Goal: Information Seeking & Learning: Compare options

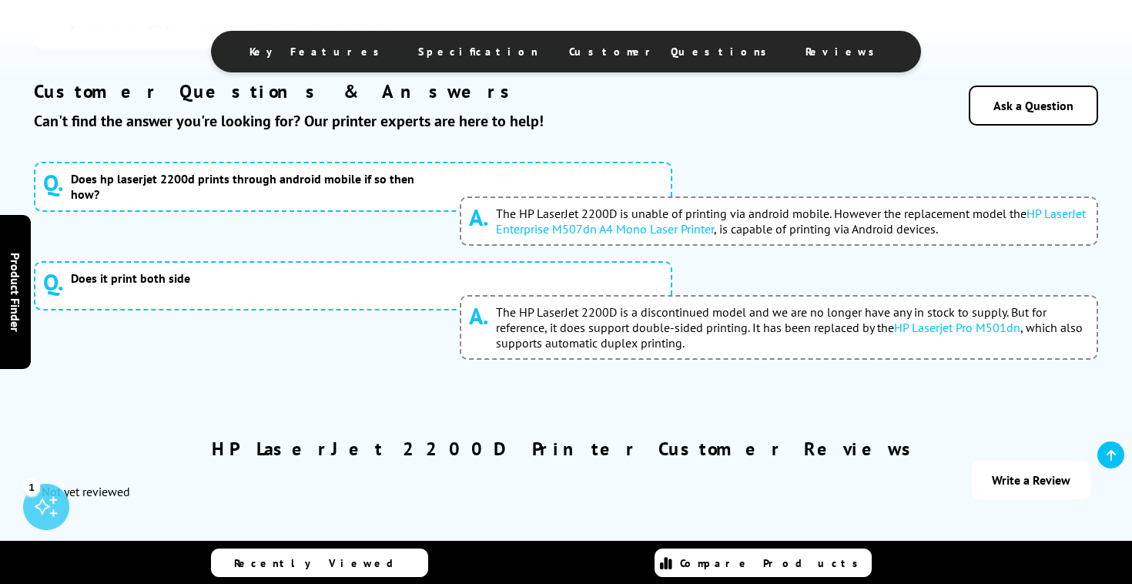
scroll to position [2274, 0]
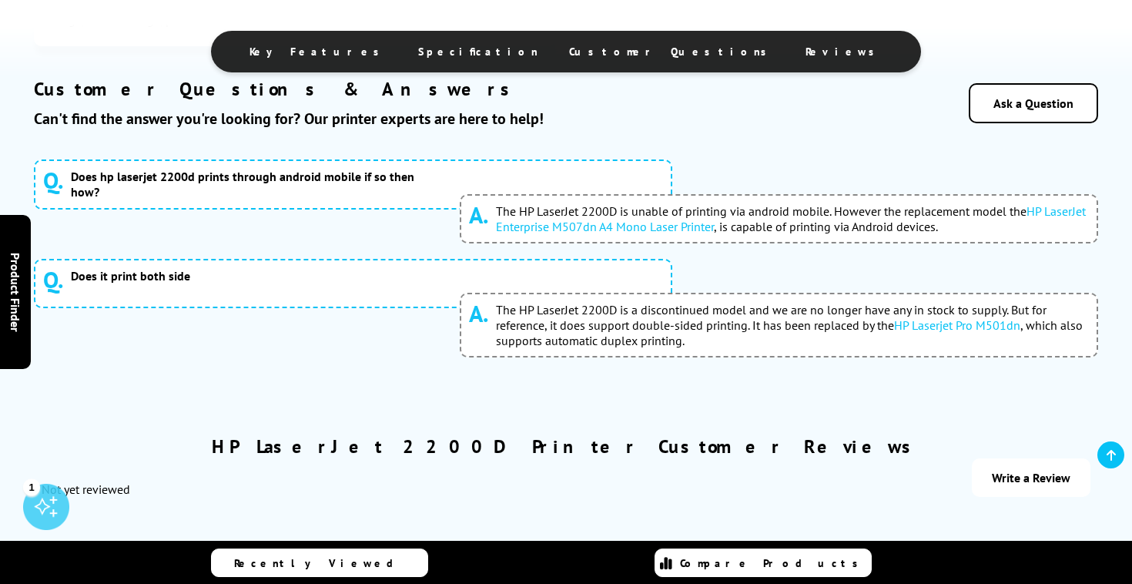
click at [600, 234] on link "HP LaserJet Enterprise M507dn A4 Mono Laser Printer" at bounding box center [791, 218] width 590 height 31
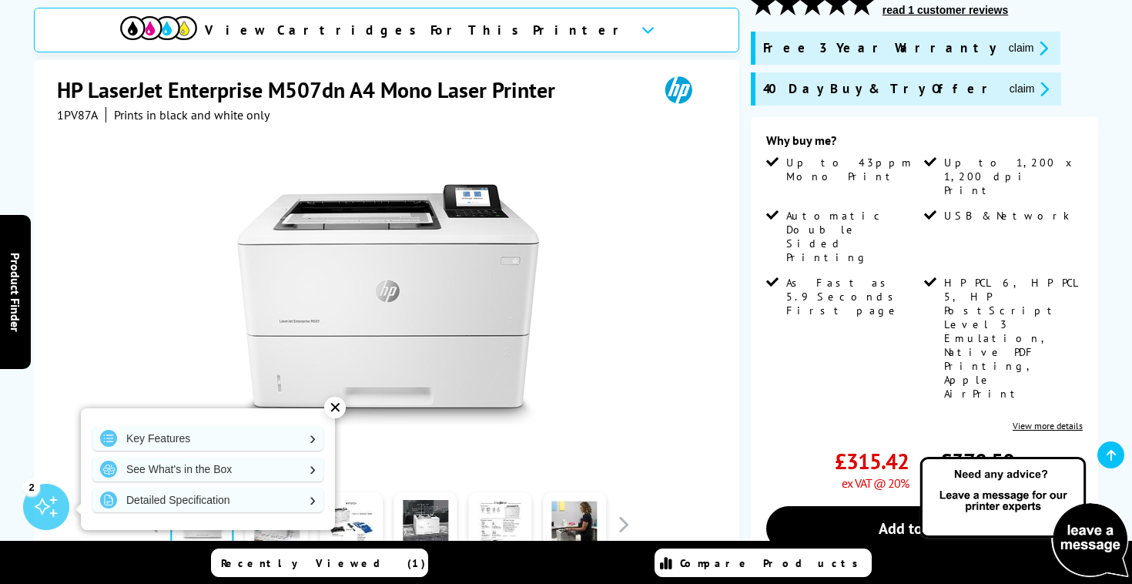
scroll to position [236, 0]
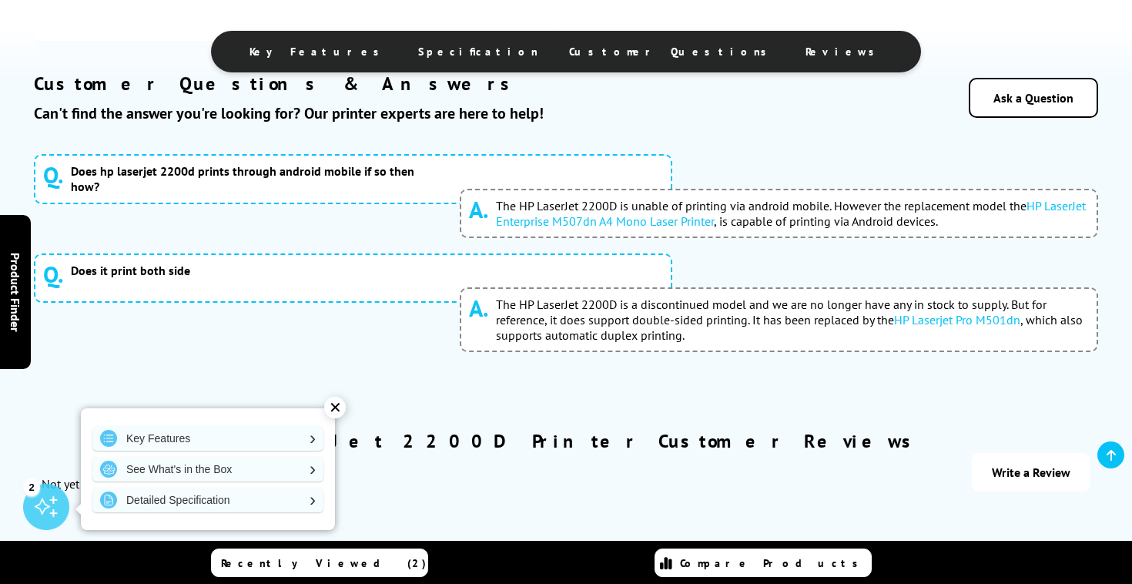
scroll to position [2284, 0]
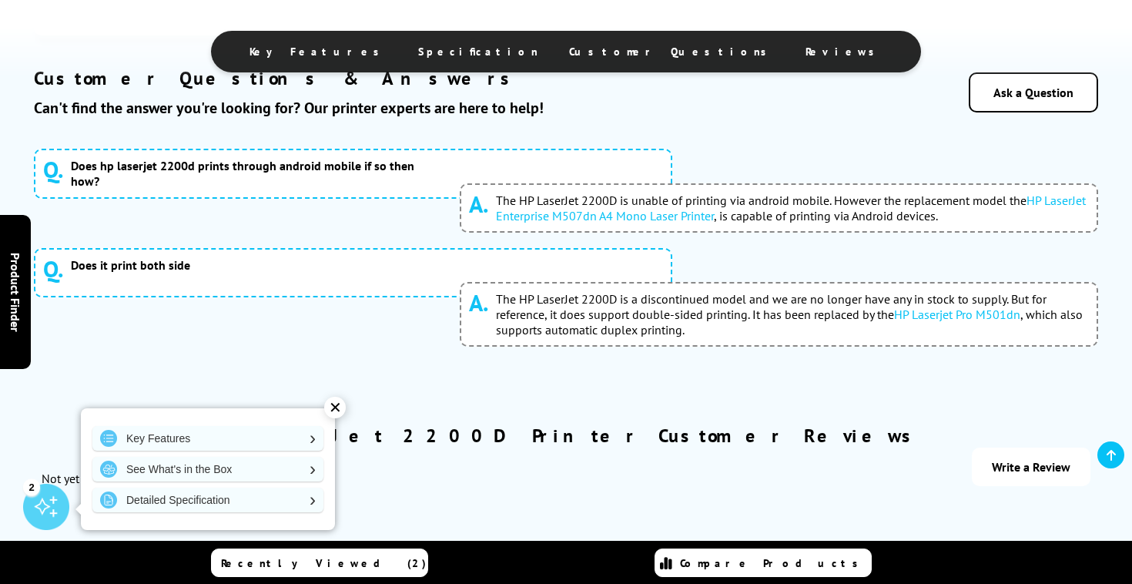
click at [561, 336] on span "The HP LaserJet 2200D is a discontinued model and we are no longer have any in …" at bounding box center [792, 314] width 593 height 46
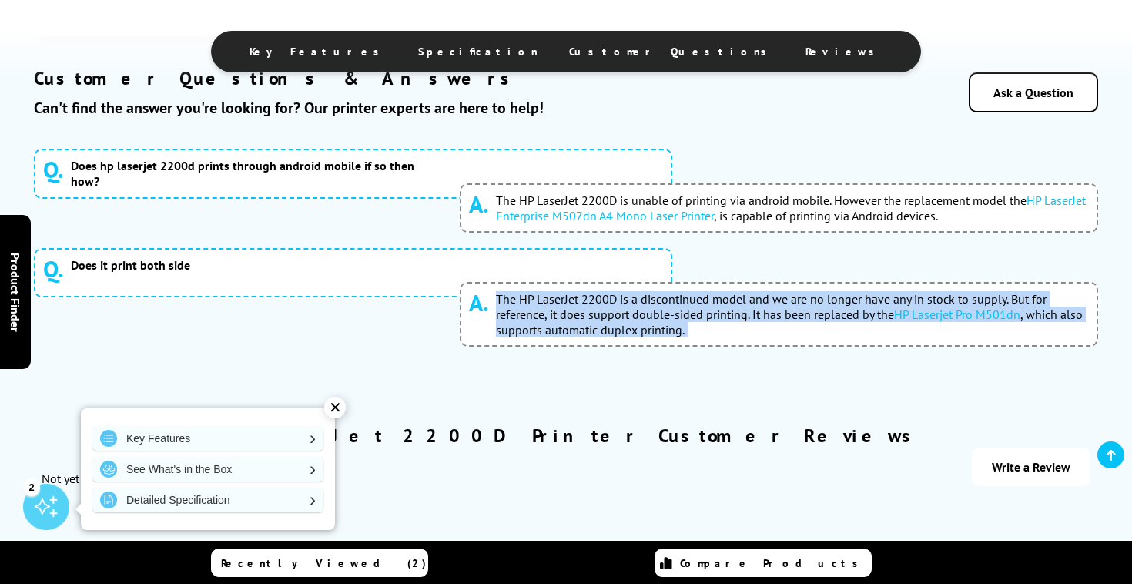
click at [561, 336] on span "The HP LaserJet 2200D is a discontinued model and we are no longer have any in …" at bounding box center [792, 314] width 593 height 46
click at [573, 337] on span "The HP LaserJet 2200D is a discontinued model and we are no longer have any in …" at bounding box center [792, 314] width 593 height 46
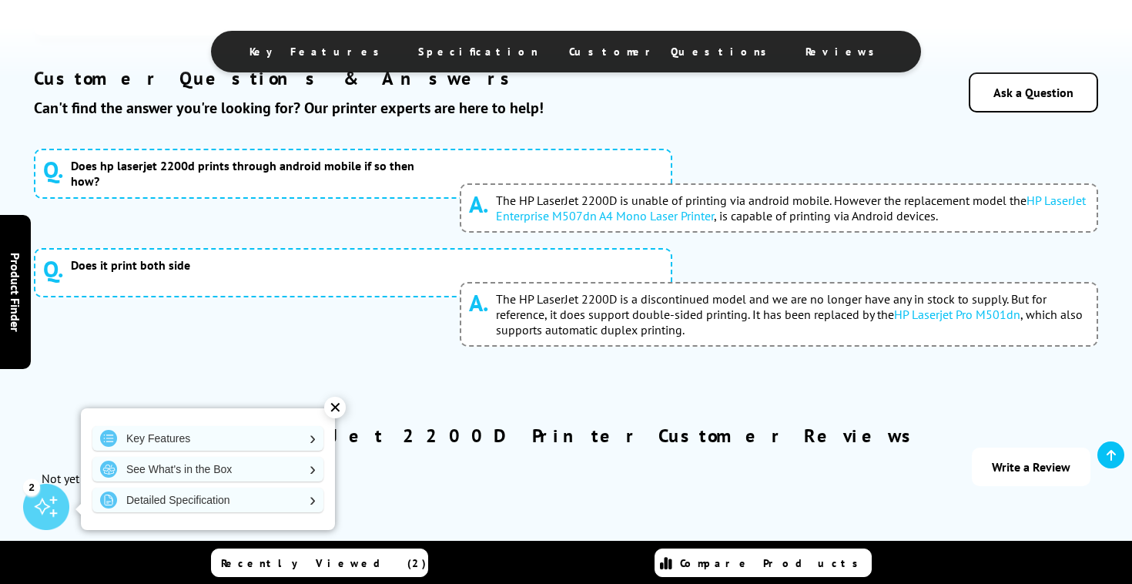
click at [931, 322] on link "HP Laserjet Pro M501dn" at bounding box center [957, 313] width 126 height 15
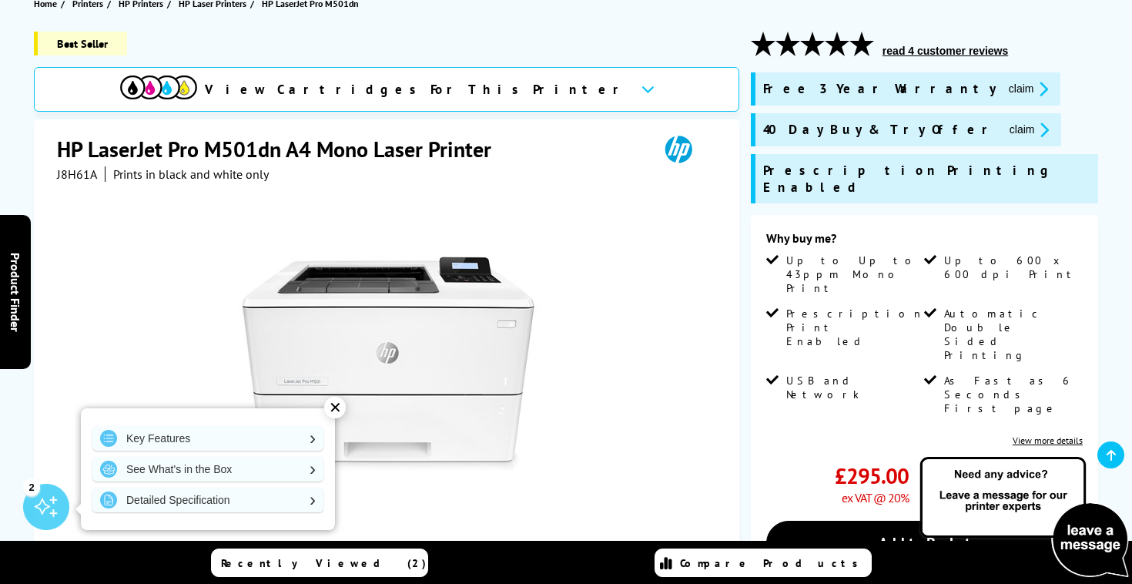
scroll to position [194, 0]
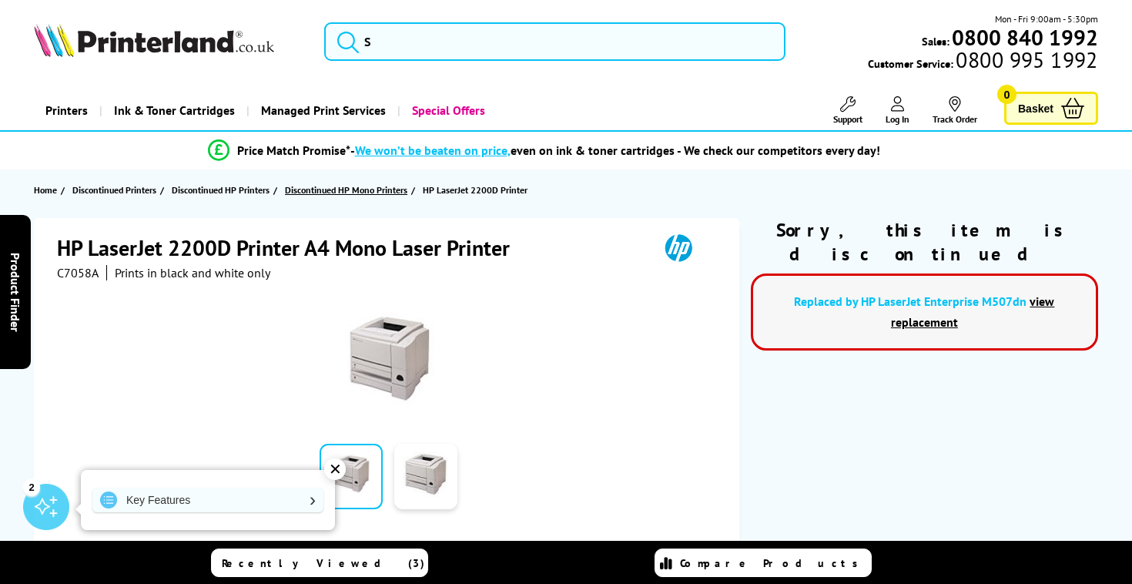
click at [389, 183] on span "Discontinued HP Mono Printers" at bounding box center [346, 190] width 122 height 16
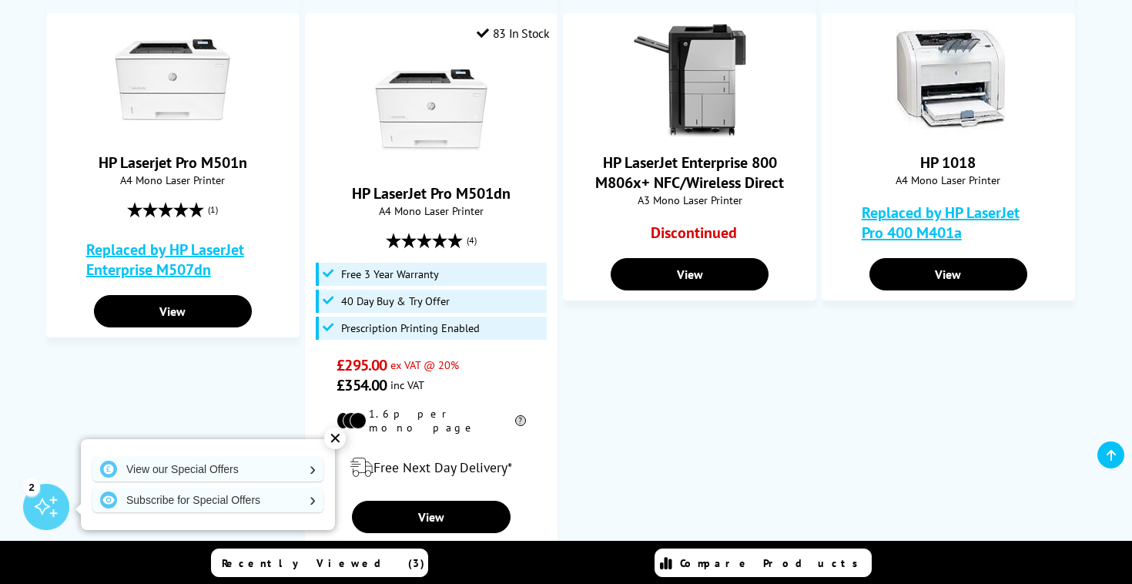
scroll to position [284, 0]
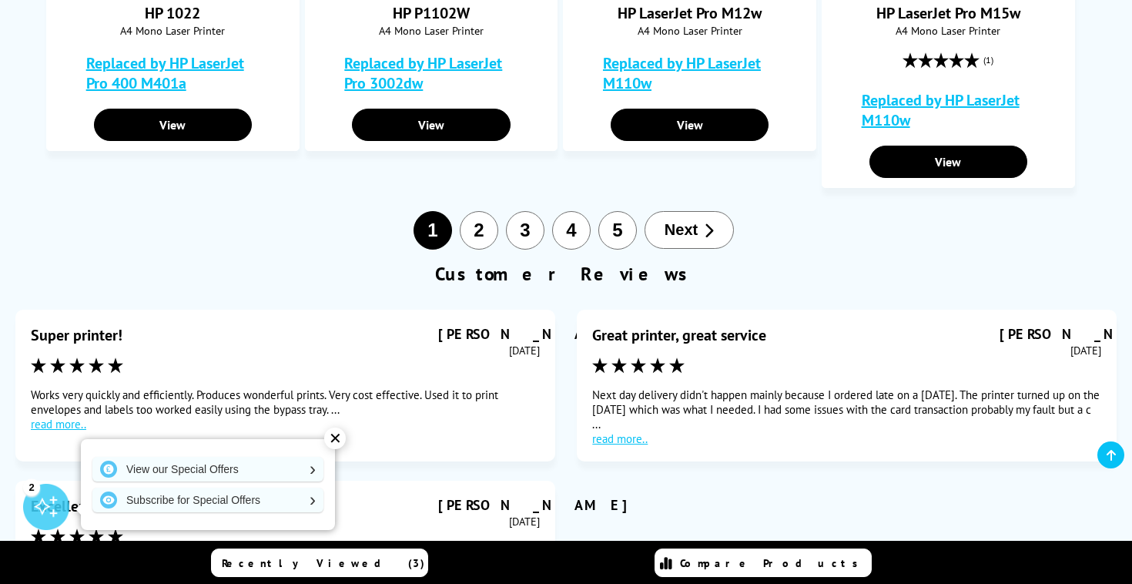
scroll to position [1358, 0]
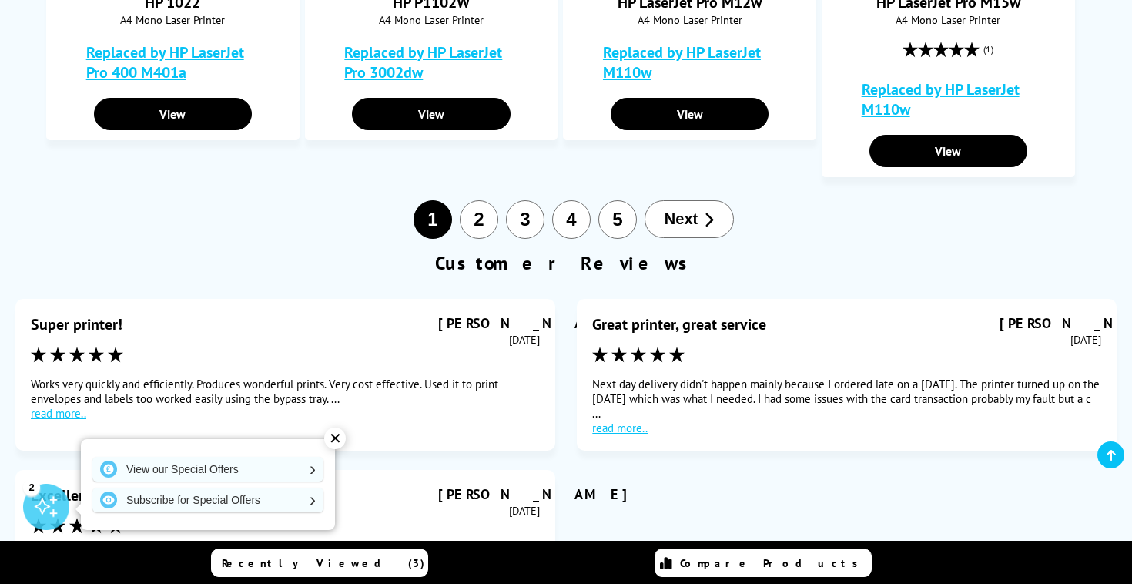
click at [680, 213] on span "Next" at bounding box center [680, 219] width 33 height 18
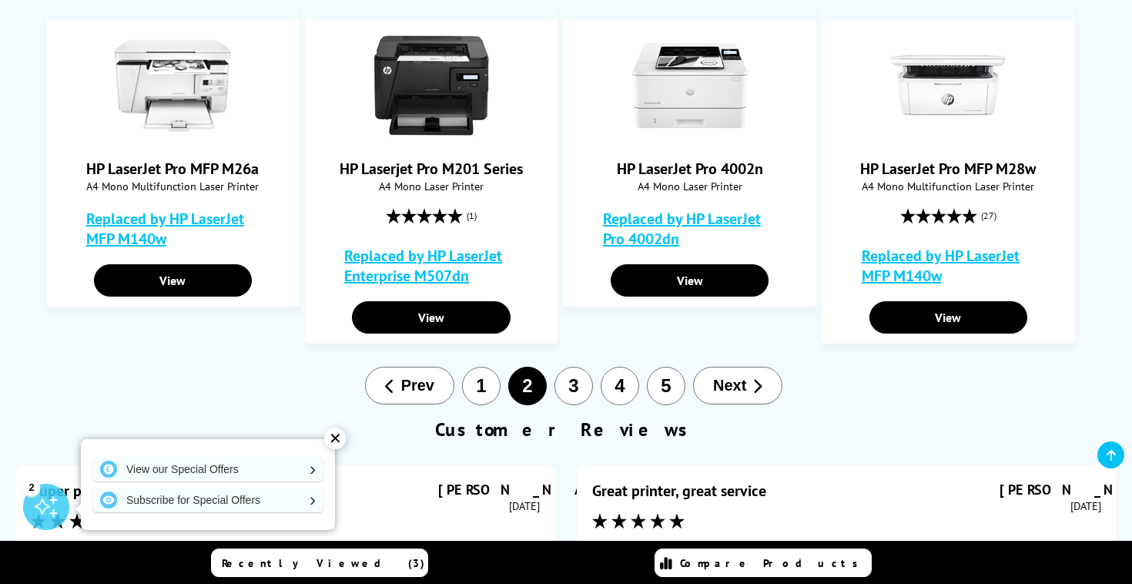
scroll to position [1054, 0]
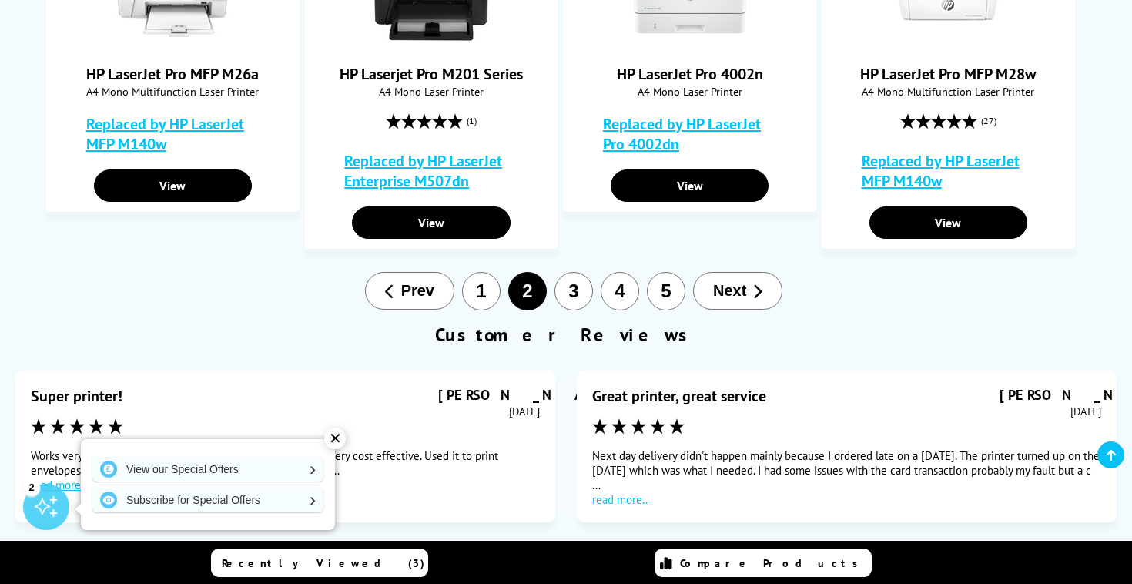
click at [713, 287] on span "Next" at bounding box center [729, 291] width 33 height 18
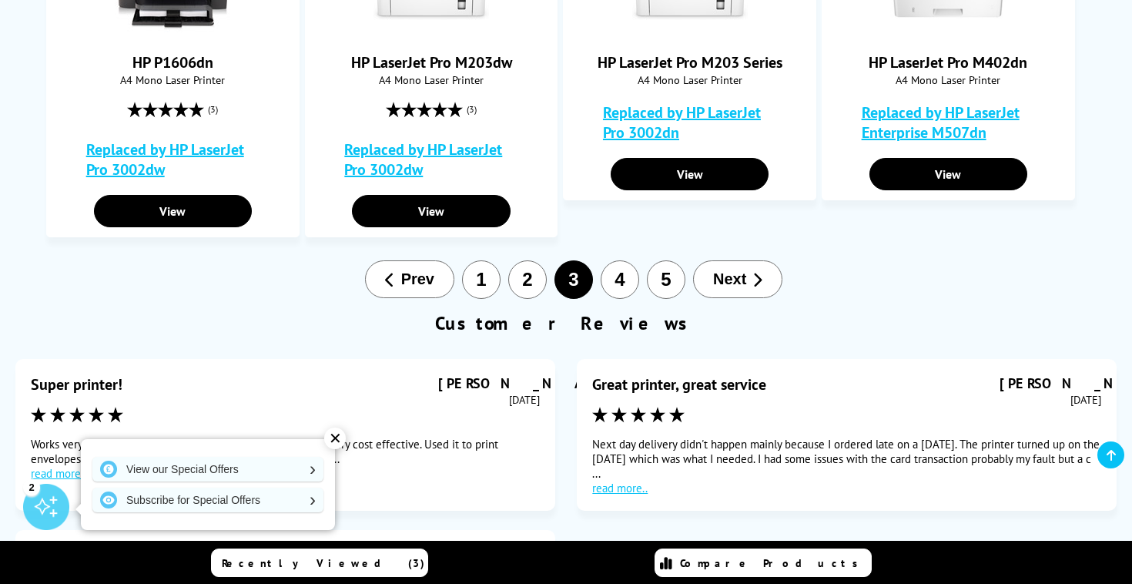
scroll to position [1098, 0]
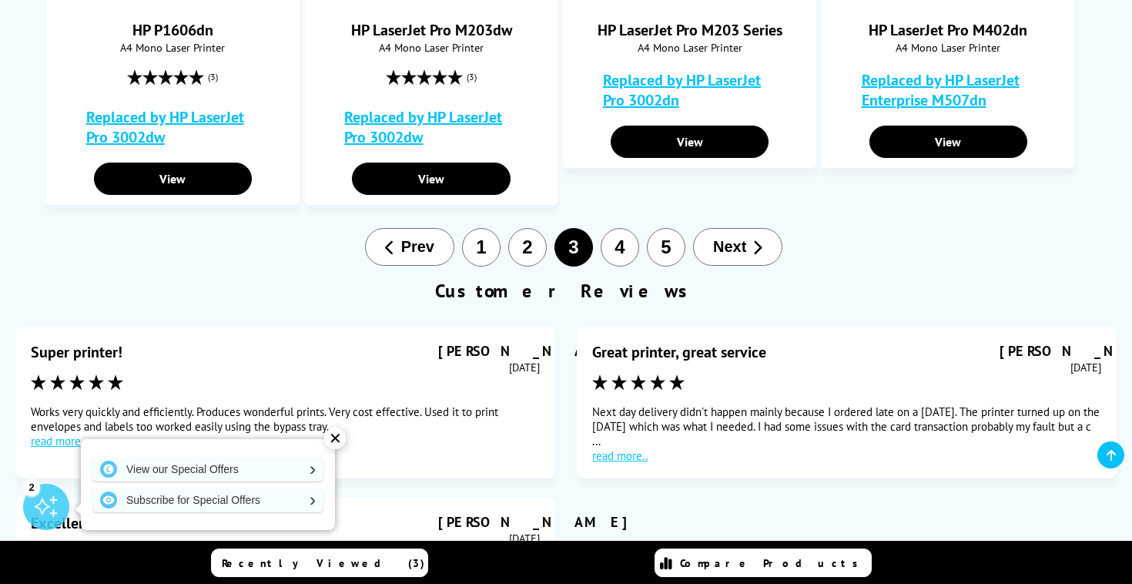
click at [721, 261] on button "Next" at bounding box center [737, 247] width 89 height 38
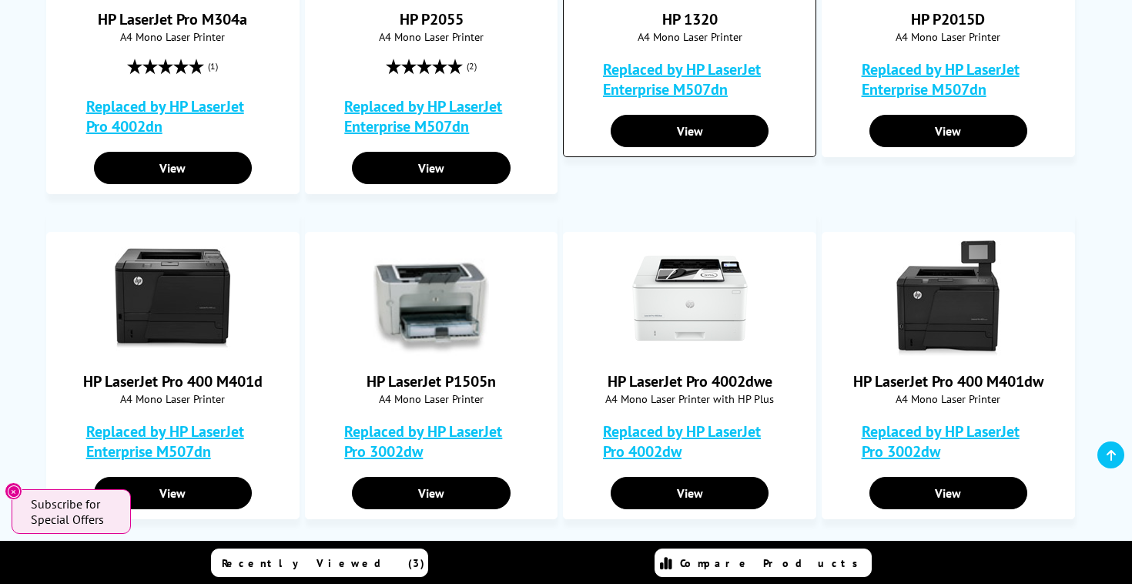
scroll to position [783, 0]
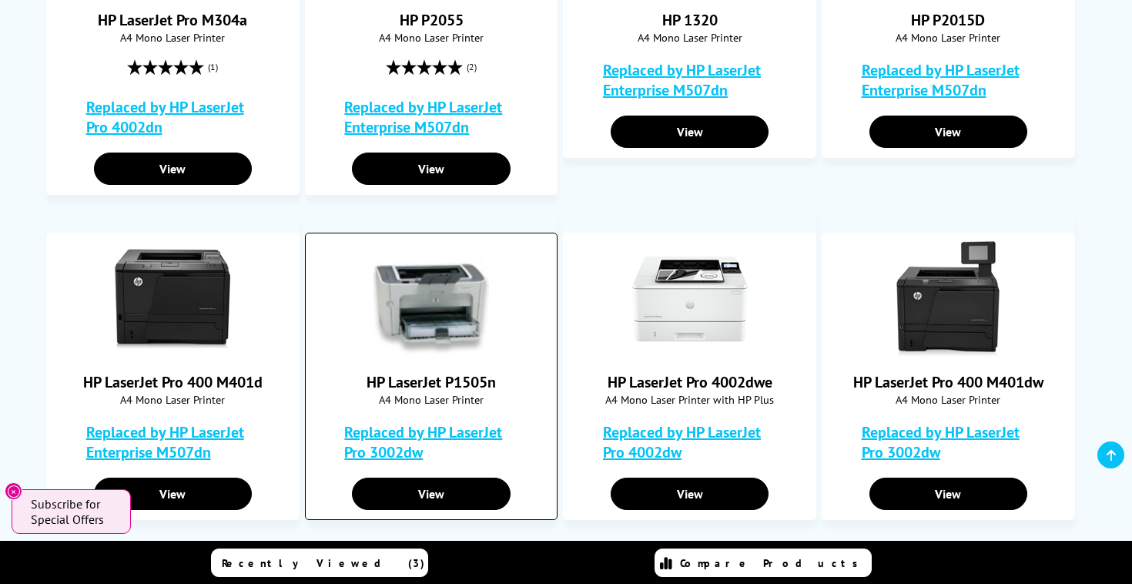
click at [449, 448] on link "Replaced by HP LaserJet Pro 3002dw" at bounding box center [434, 442] width 181 height 40
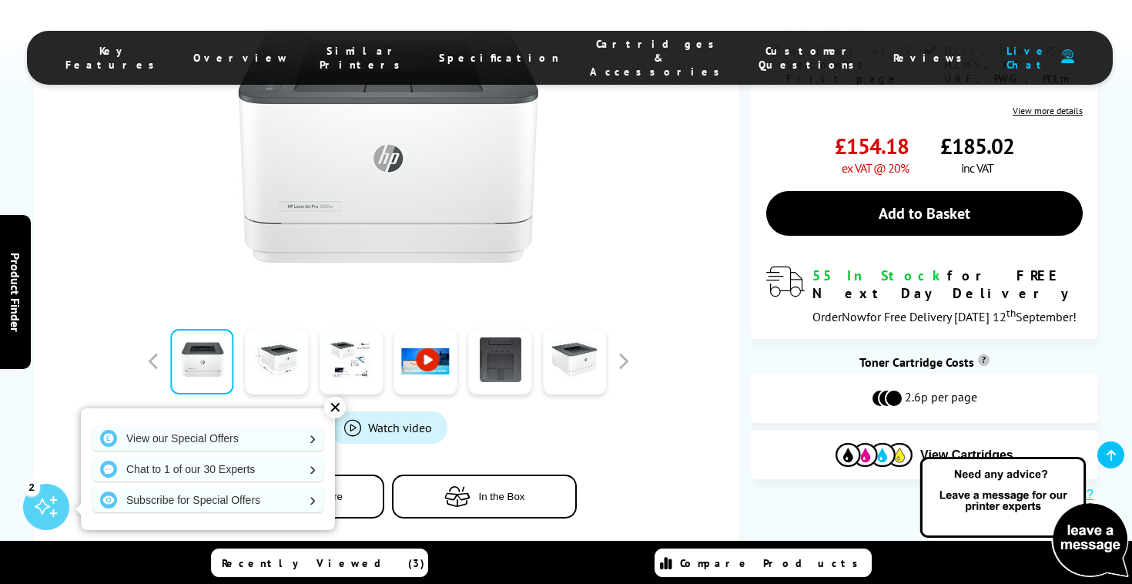
scroll to position [385, 0]
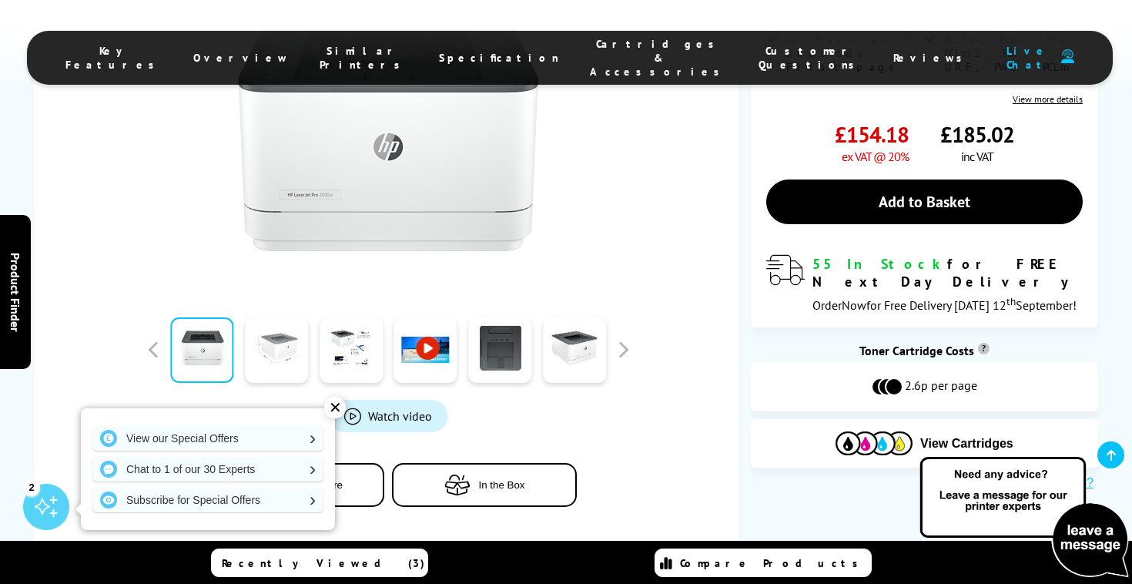
click at [306, 346] on link at bounding box center [276, 349] width 63 height 65
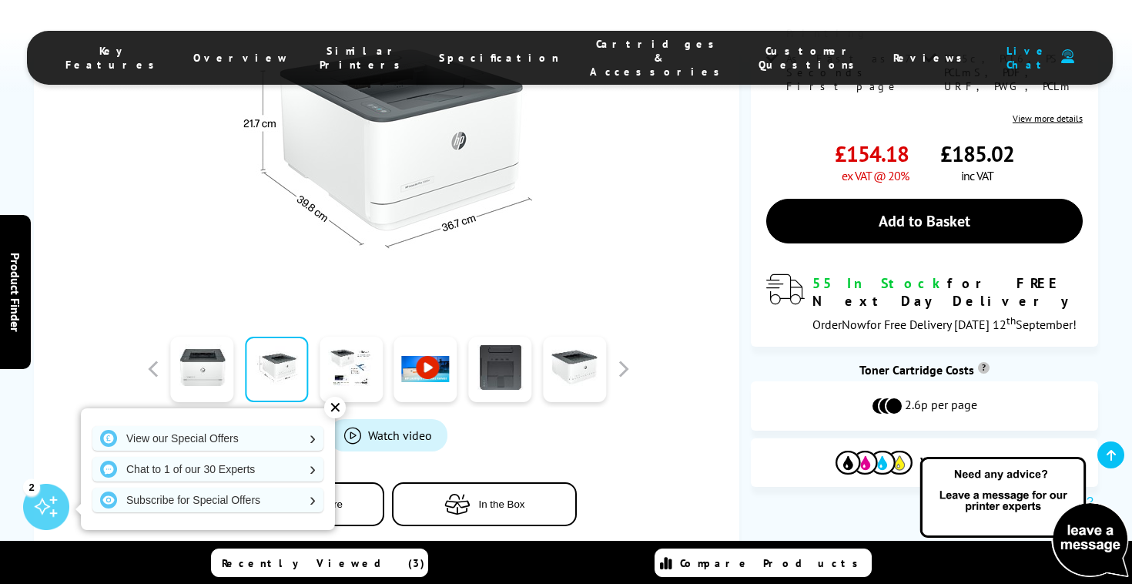
scroll to position [374, 0]
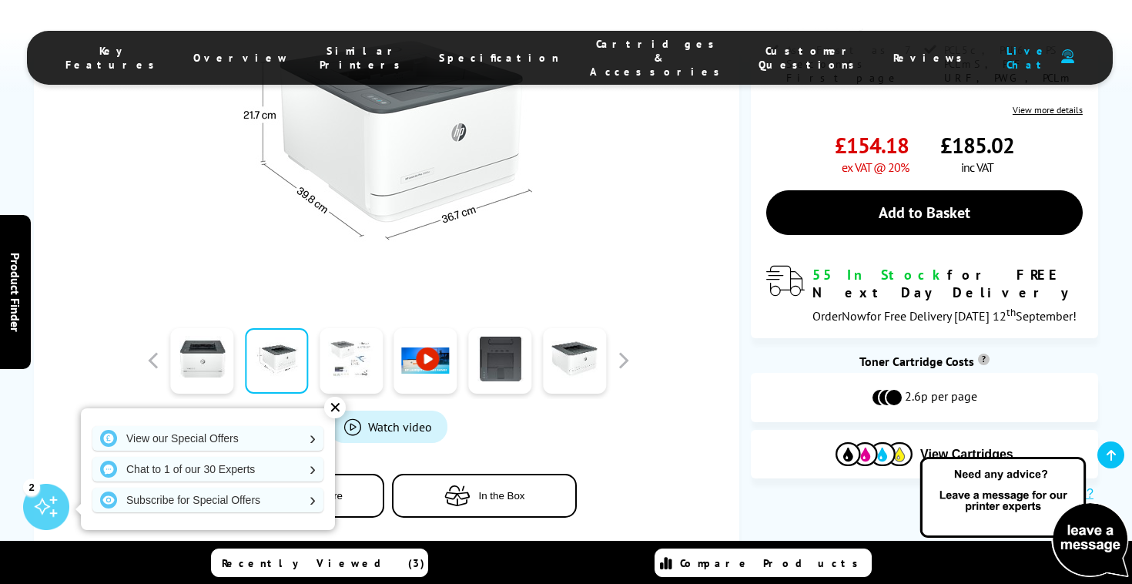
click at [367, 372] on link at bounding box center [351, 360] width 63 height 65
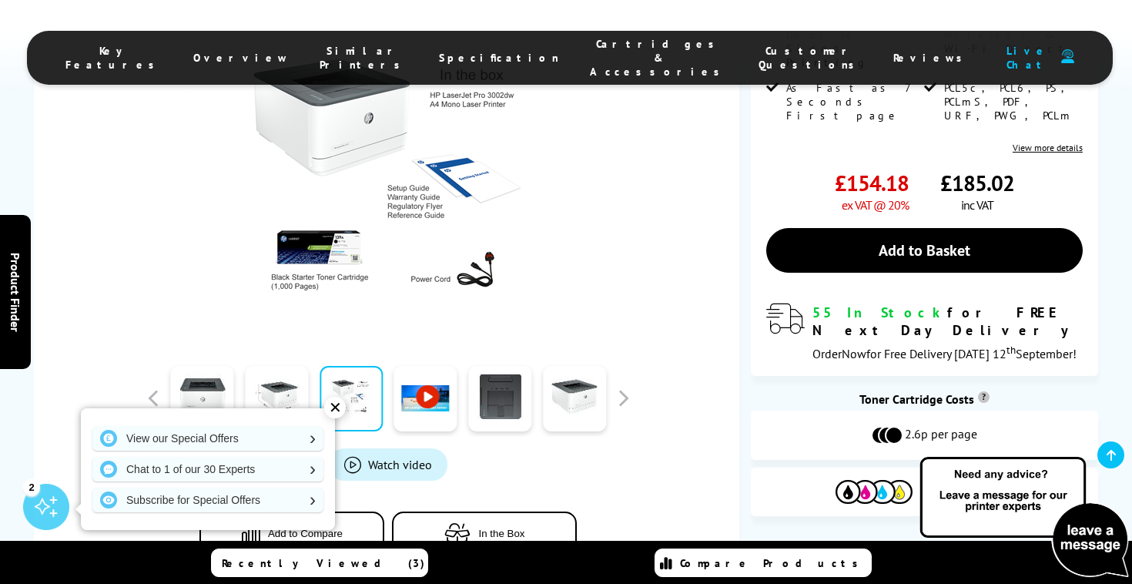
scroll to position [316, 0]
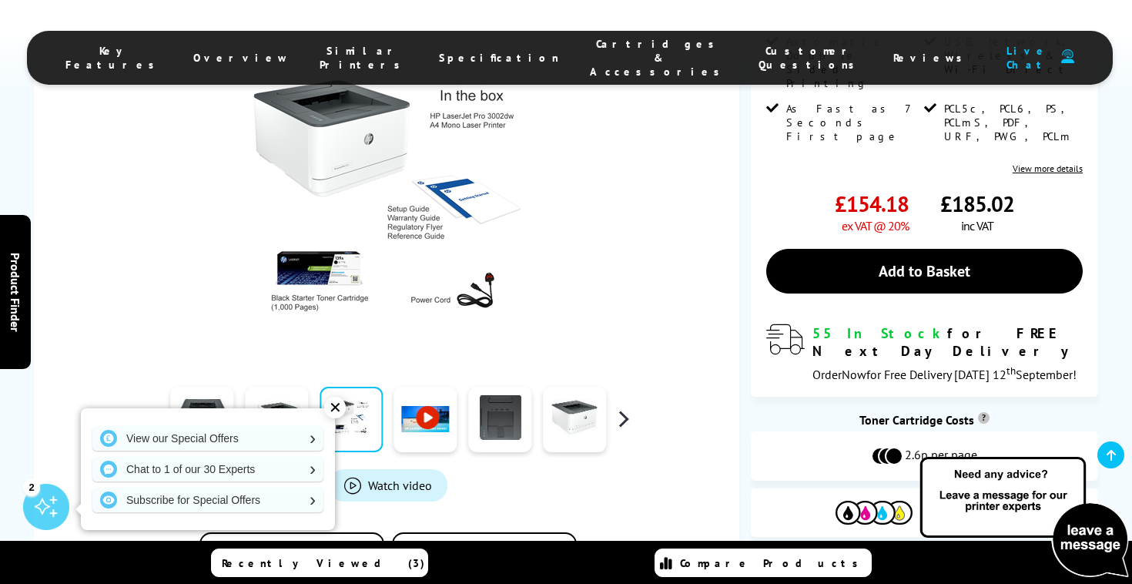
click at [626, 420] on button "button" at bounding box center [622, 418] width 23 height 23
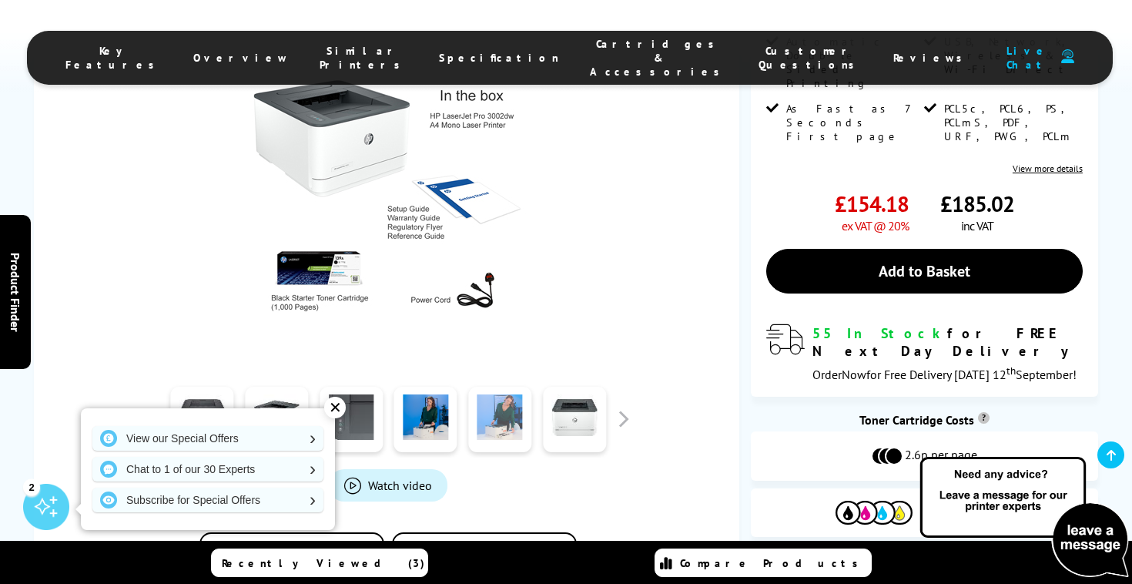
click at [502, 413] on link at bounding box center [499, 419] width 63 height 65
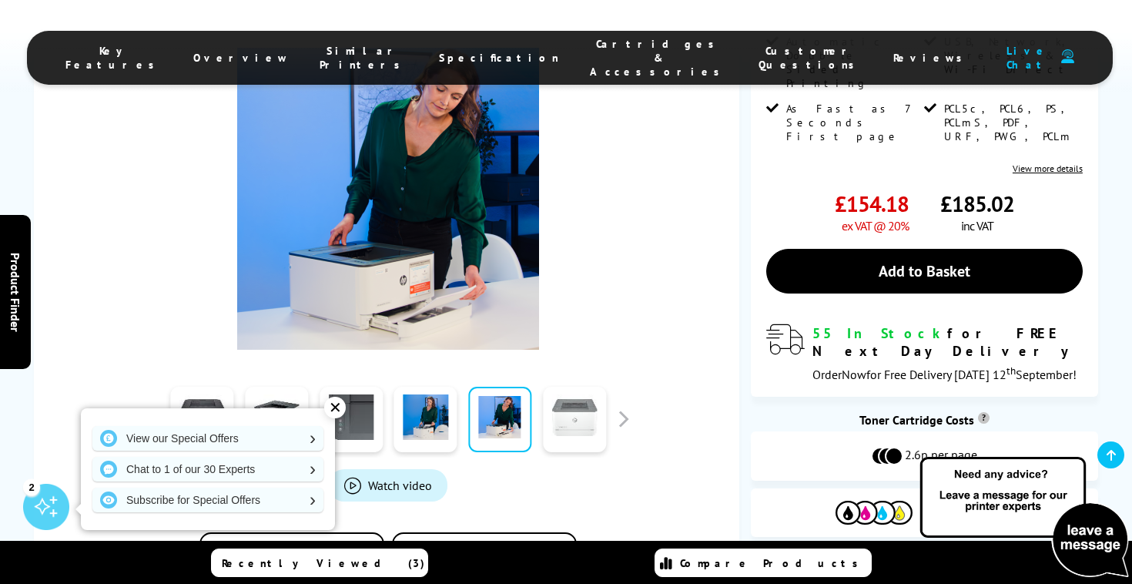
click at [547, 418] on link at bounding box center [574, 419] width 63 height 65
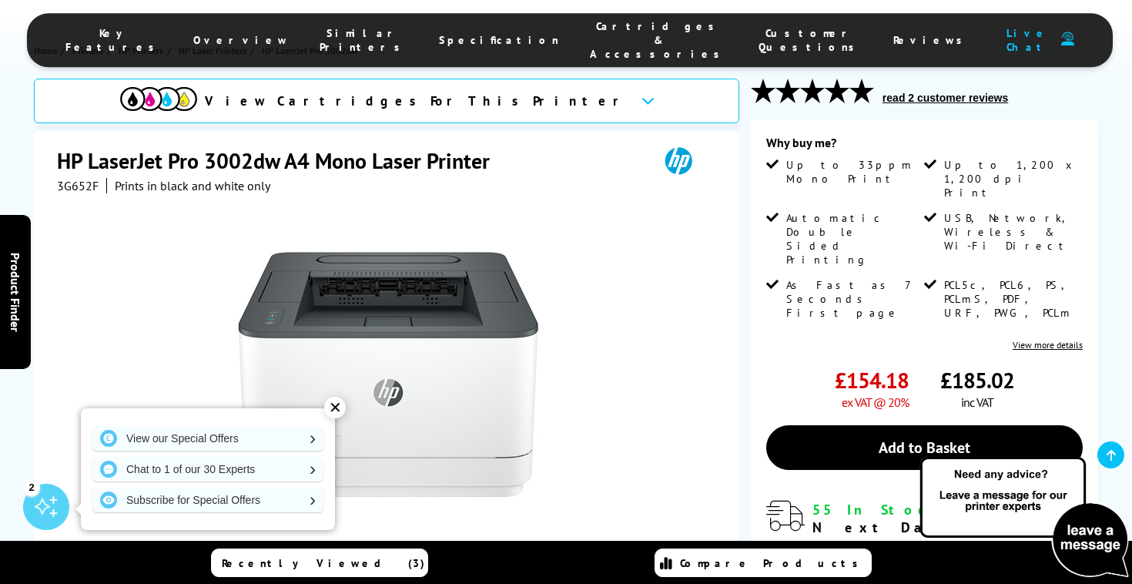
scroll to position [120, 0]
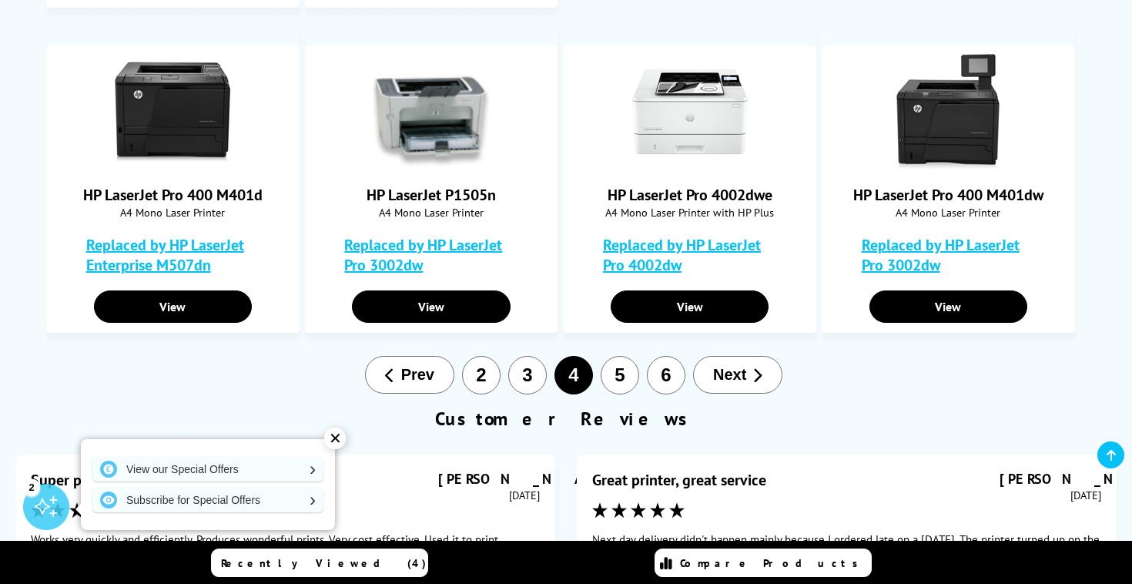
scroll to position [975, 0]
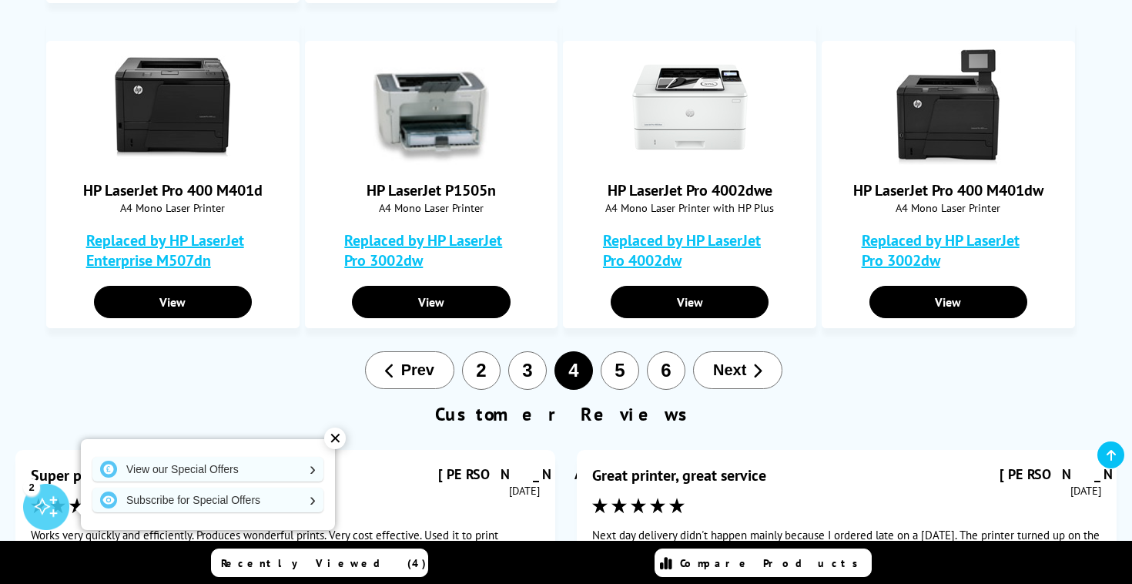
click at [627, 371] on button "5" at bounding box center [620, 370] width 38 height 38
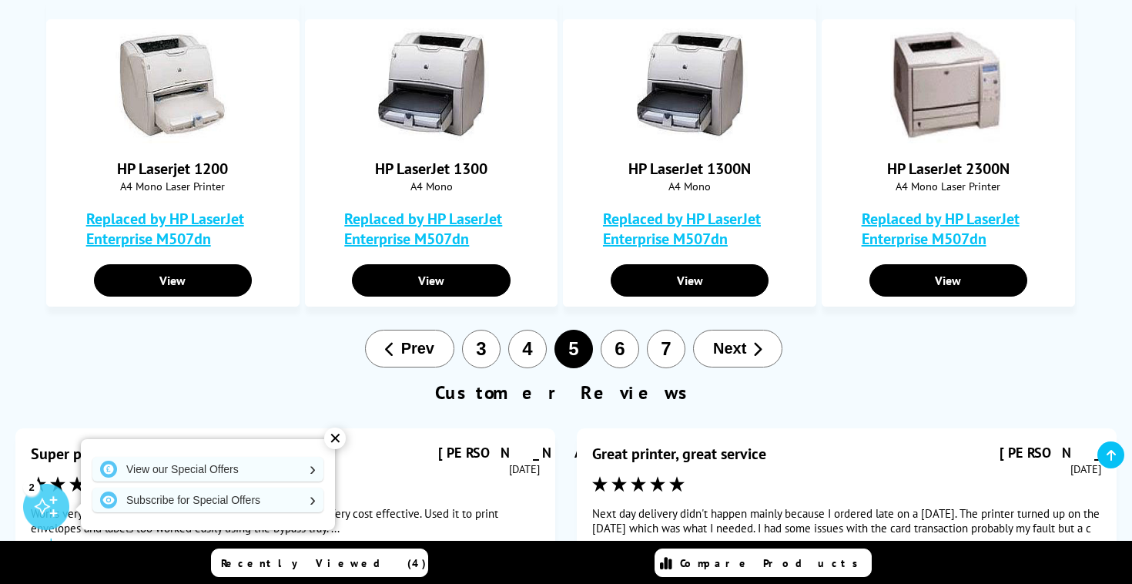
scroll to position [999, 0]
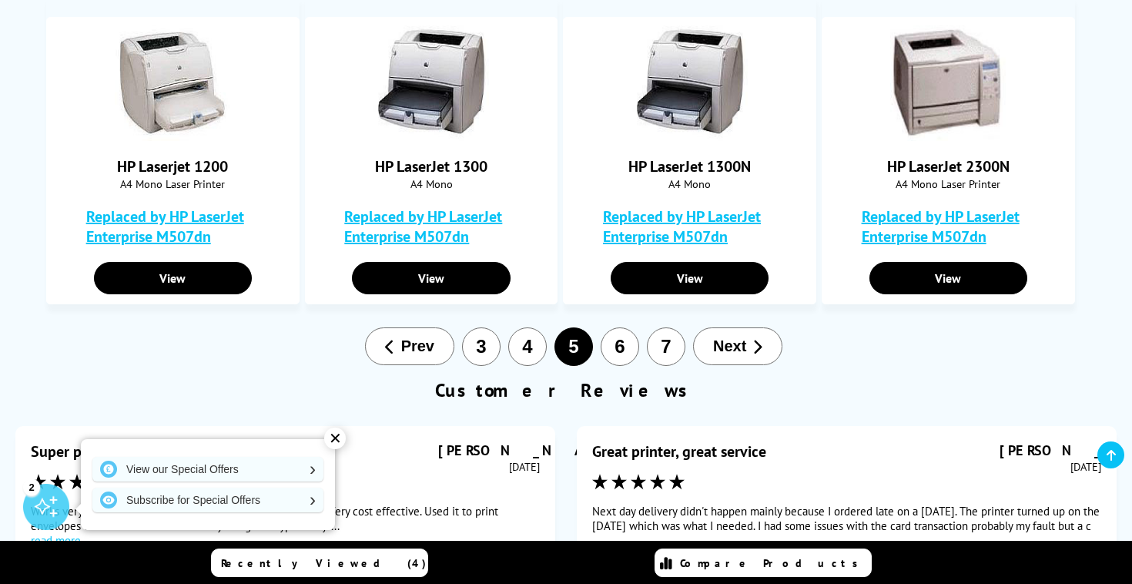
click at [618, 340] on button "6" at bounding box center [620, 346] width 38 height 38
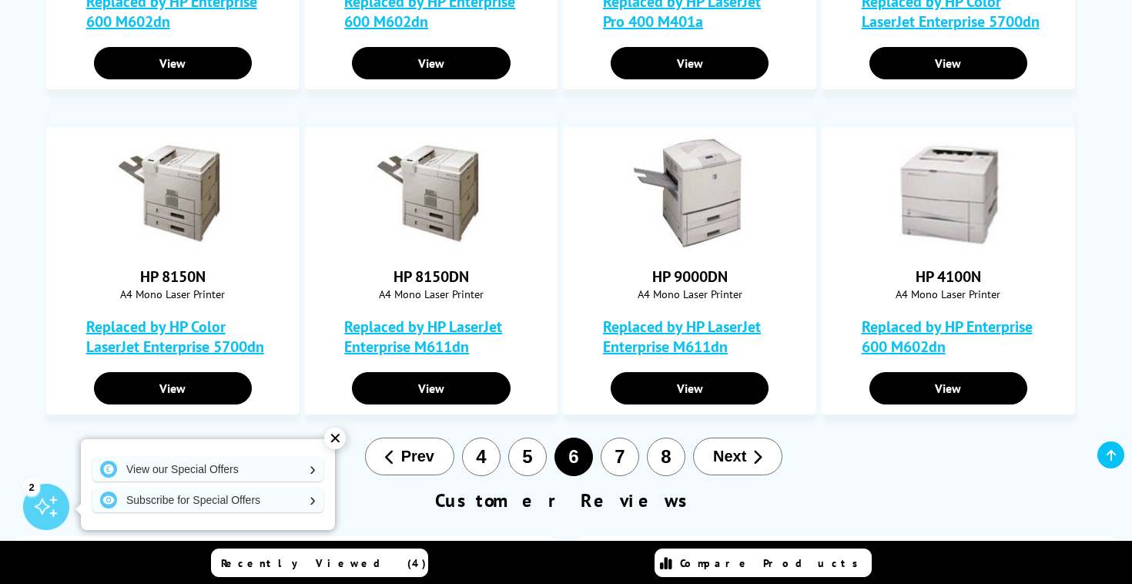
scroll to position [818, 0]
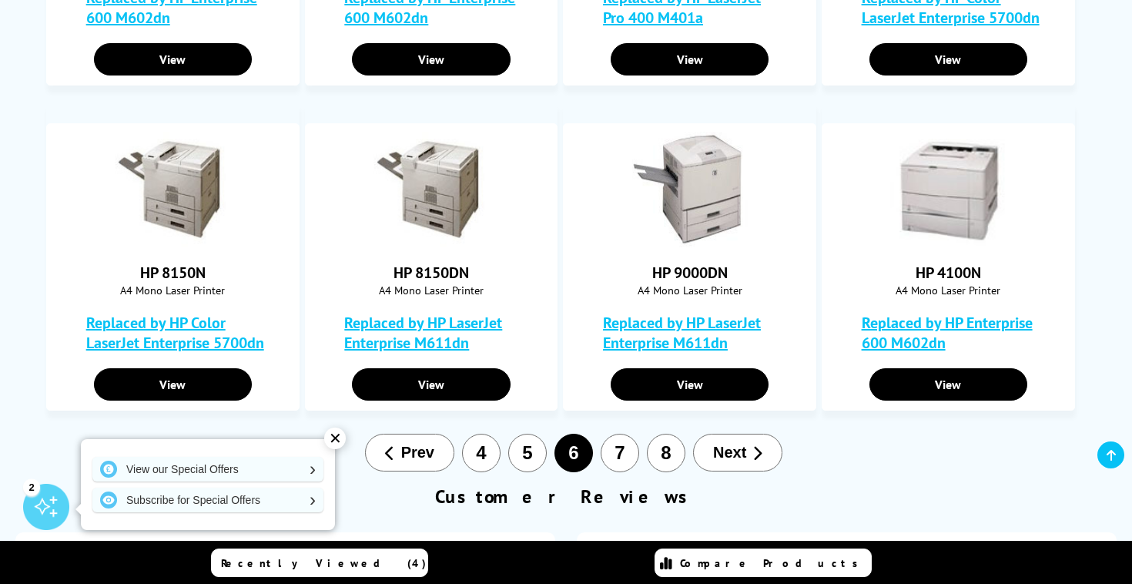
click at [621, 450] on button "7" at bounding box center [620, 452] width 38 height 38
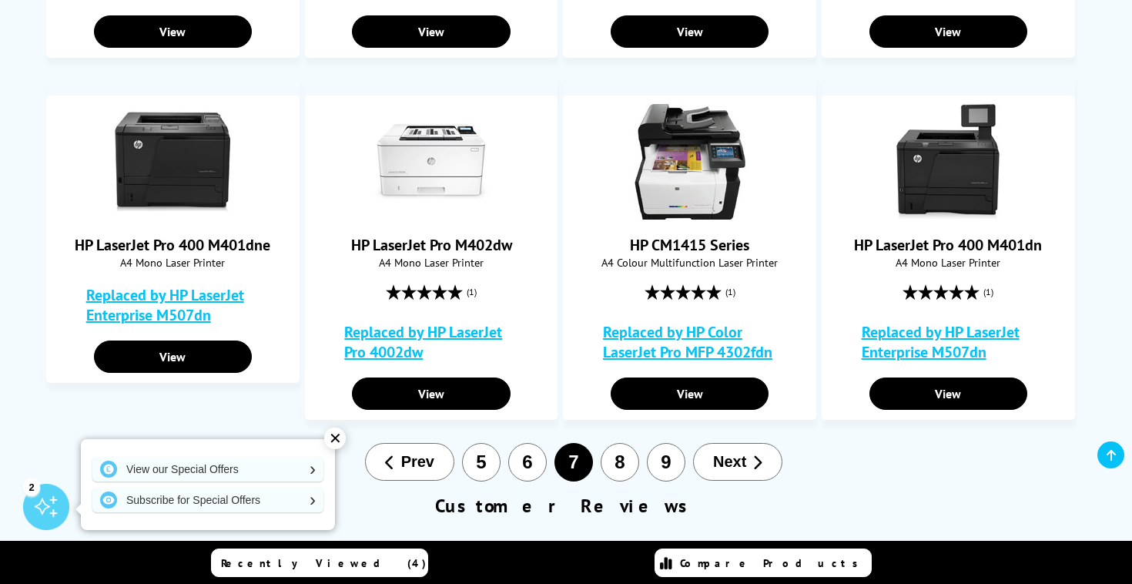
scroll to position [864, 0]
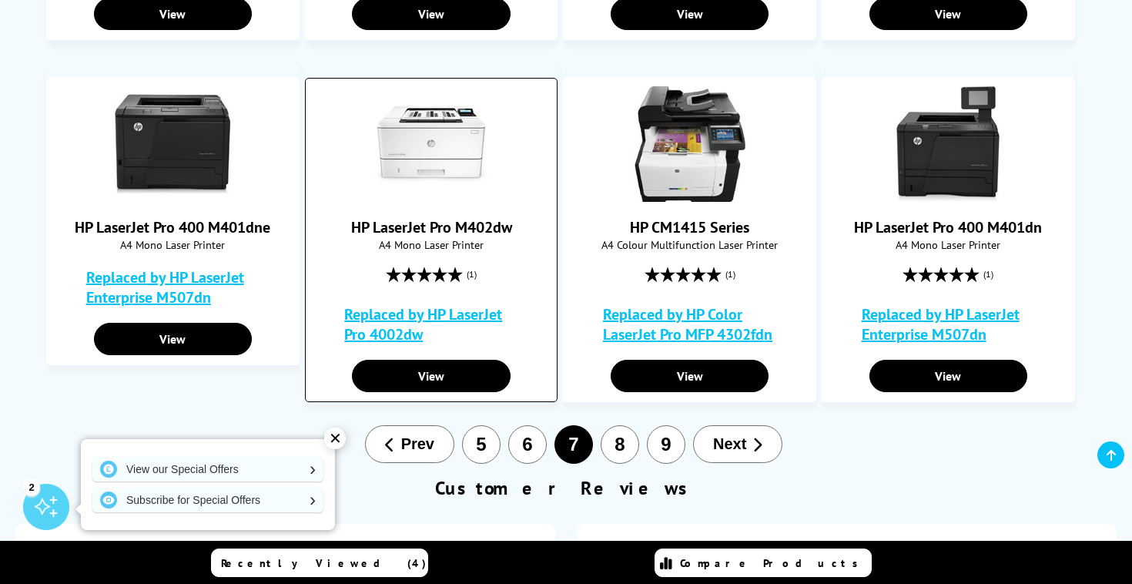
click at [435, 319] on link "Replaced by HP LaserJet Pro 4002dw" at bounding box center [434, 324] width 181 height 40
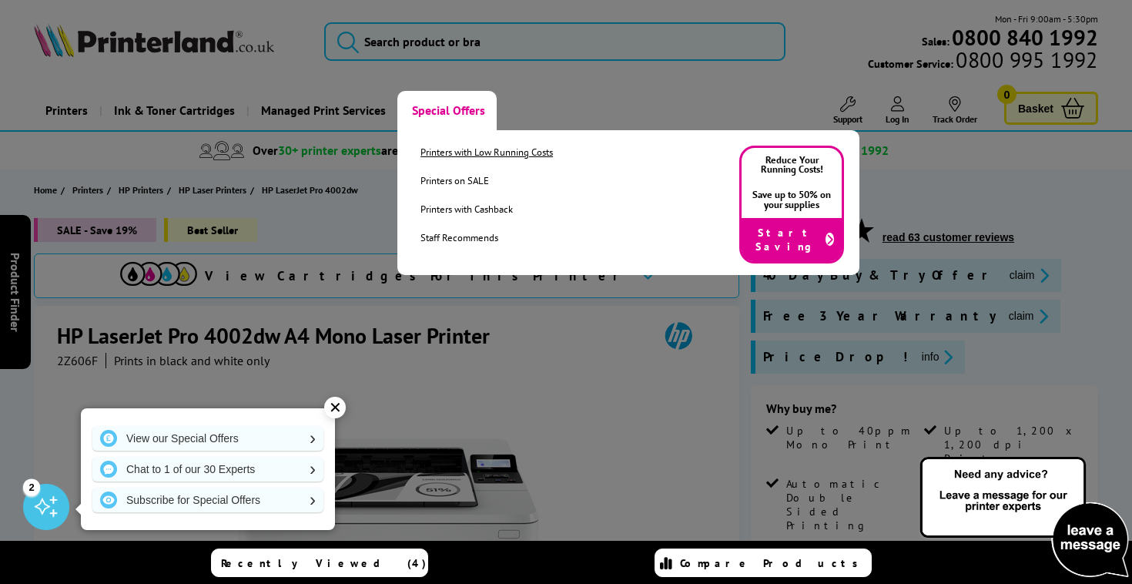
click at [454, 155] on link "Printers with Low Running Costs" at bounding box center [486, 152] width 132 height 13
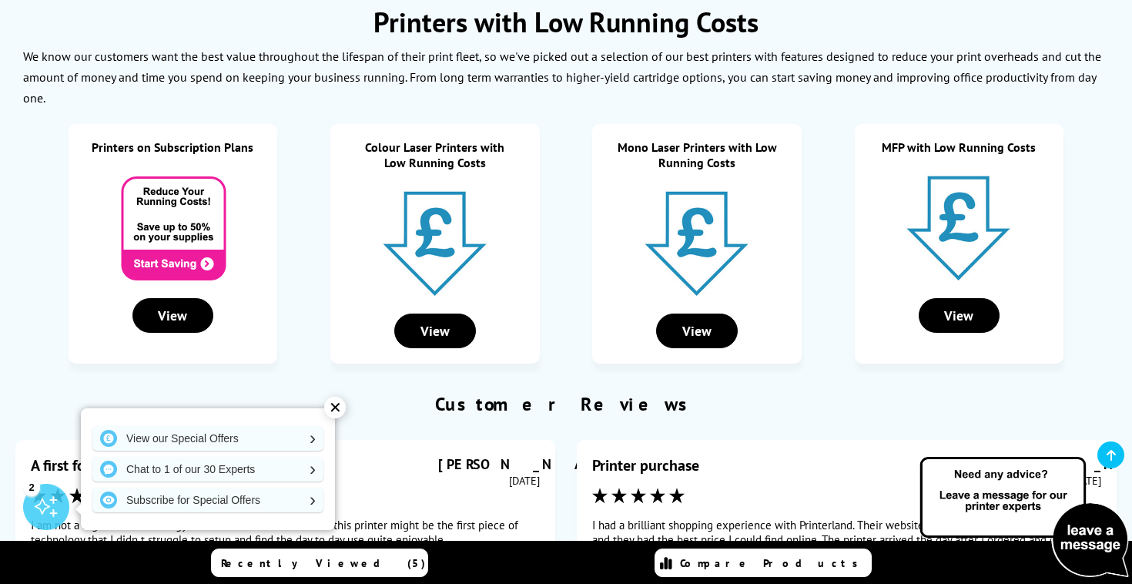
scroll to position [209, 0]
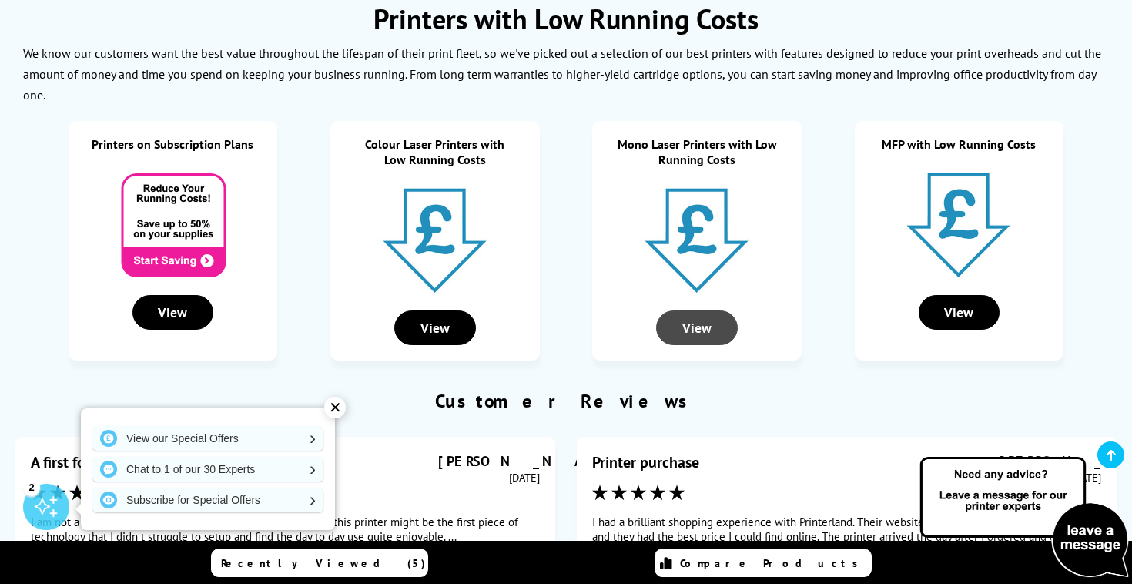
click at [724, 328] on div "View" at bounding box center [697, 327] width 82 height 35
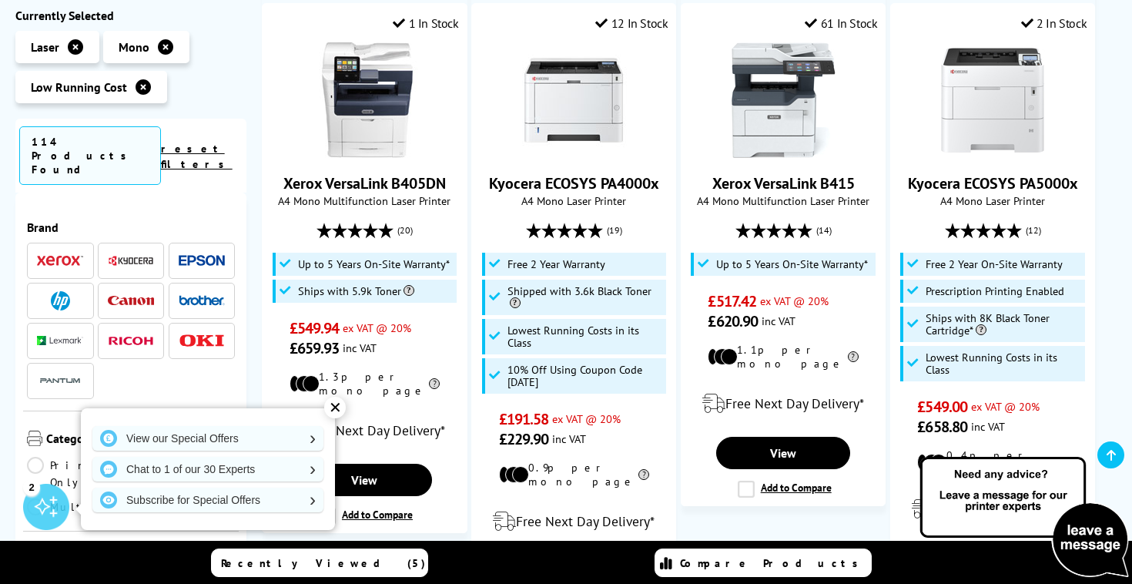
scroll to position [1605, 0]
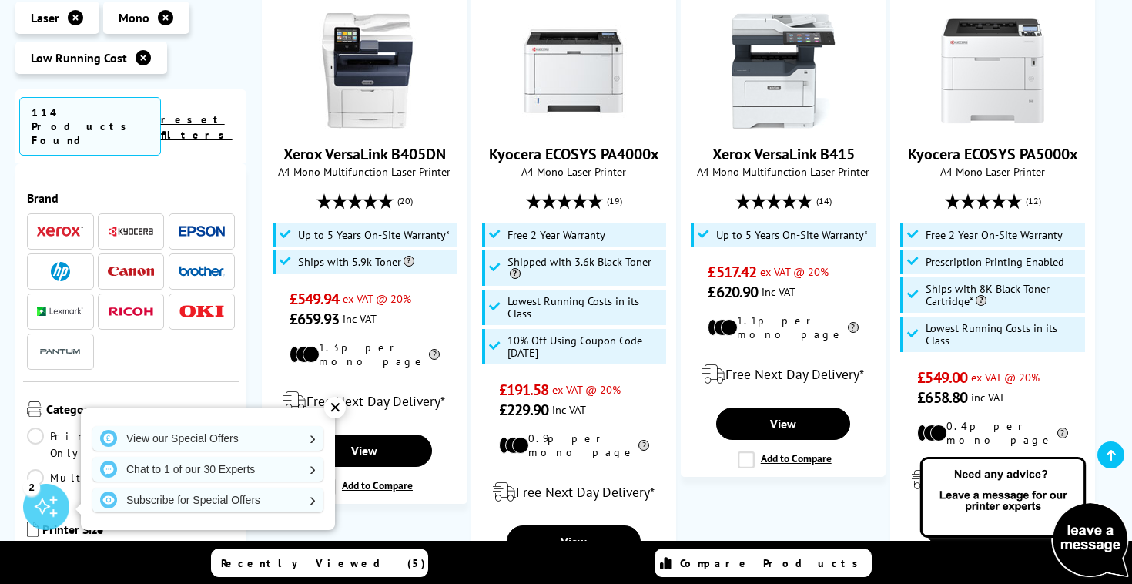
click at [337, 408] on div "✕" at bounding box center [335, 408] width 22 height 22
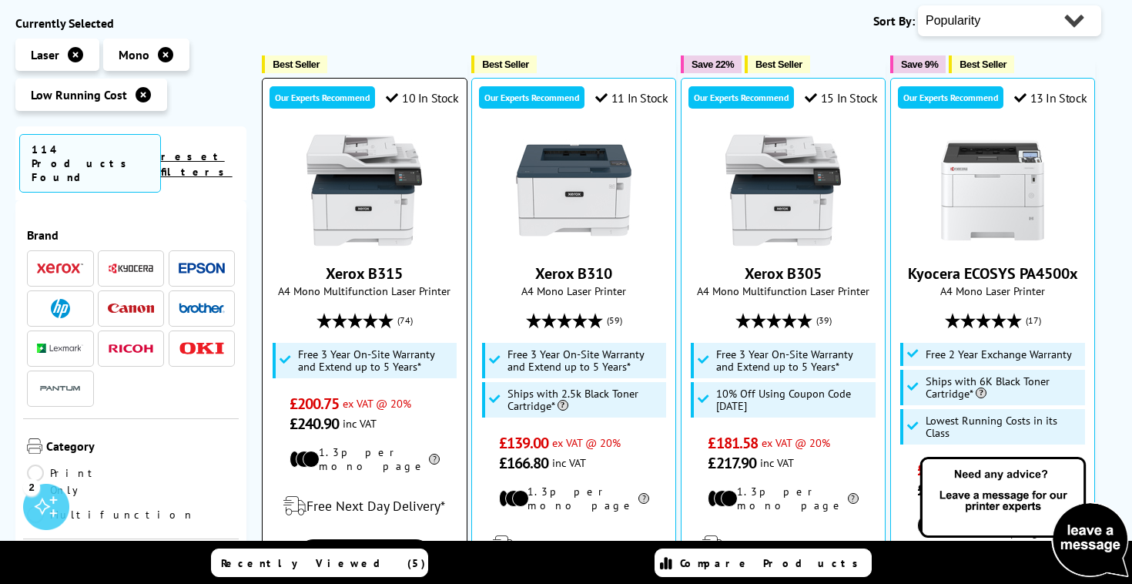
scroll to position [0, 0]
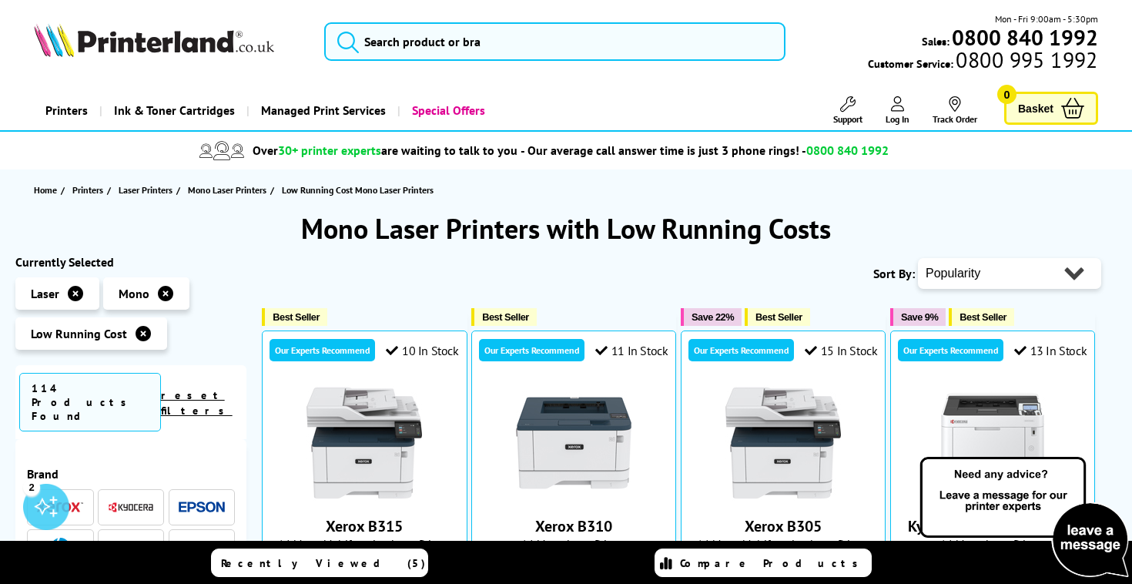
click at [973, 272] on select "Popularity Rating Price - Low to High Price - High to Low Running Costs - Low t…" at bounding box center [1009, 273] width 183 height 31
select select "Running Costs"
click at [918, 258] on select "Popularity Rating Price - Low to High Price - High to Low Running Costs - Low t…" at bounding box center [1009, 273] width 183 height 31
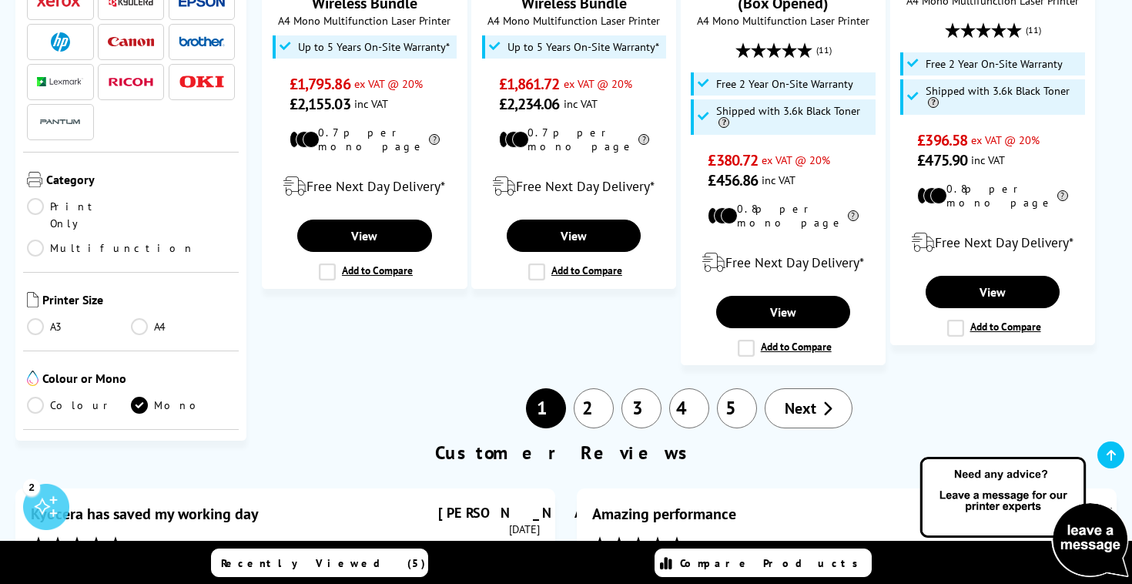
scroll to position [1687, 0]
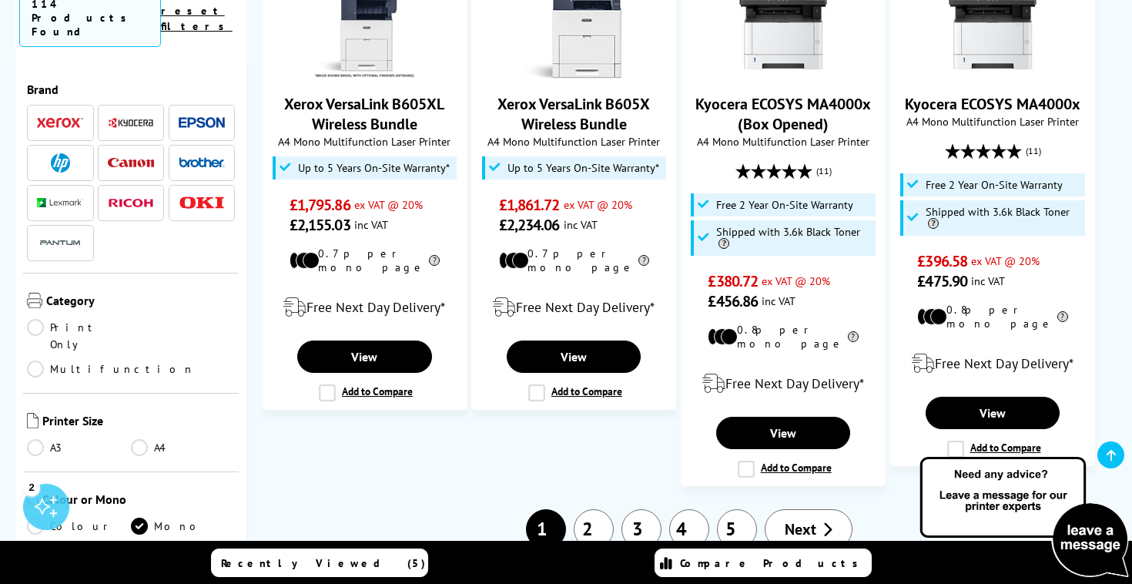
click at [589, 509] on link "2" at bounding box center [594, 529] width 40 height 40
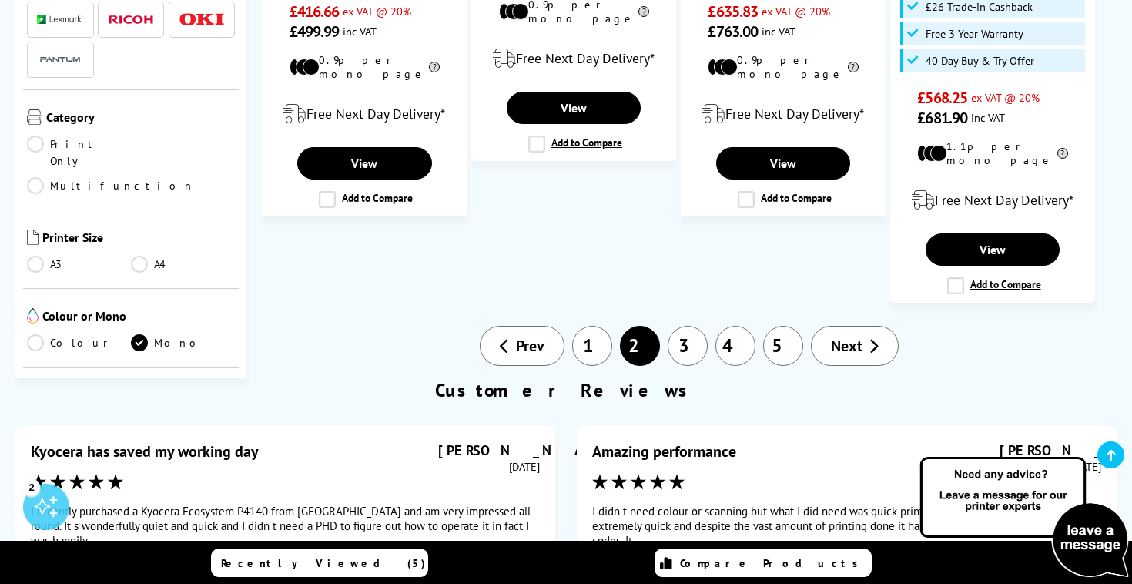
scroll to position [1811, 0]
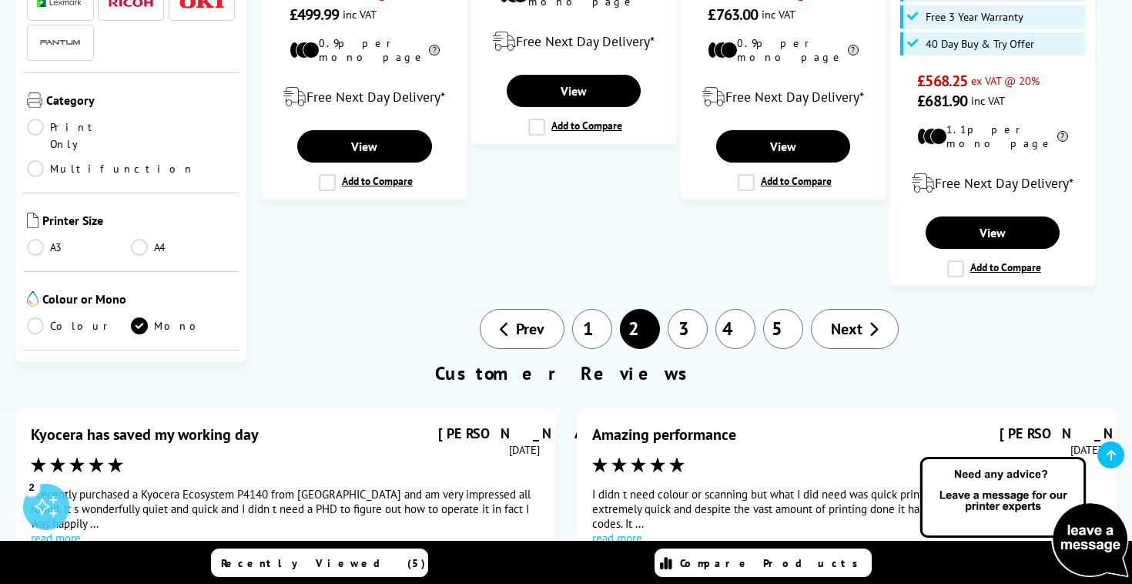
click at [684, 310] on link "3" at bounding box center [688, 329] width 40 height 40
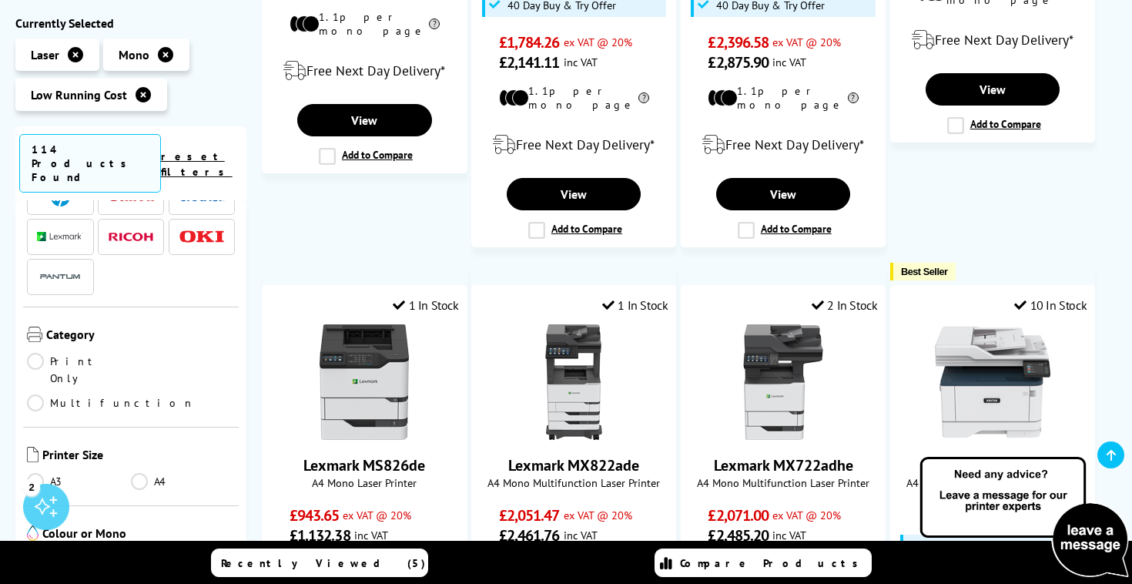
scroll to position [253, 0]
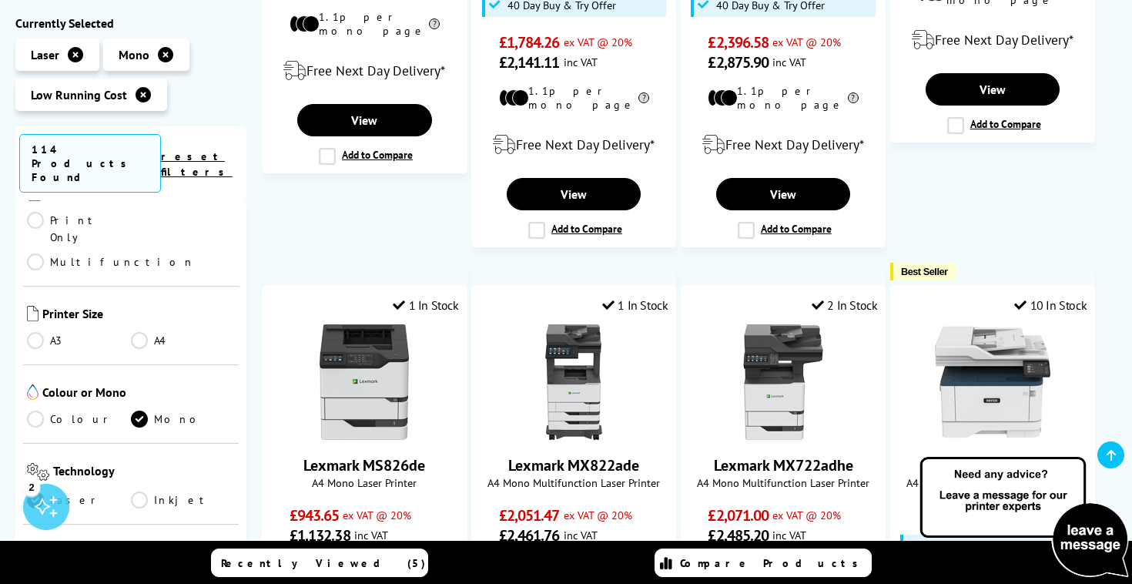
click at [65, 212] on link "Print Only" at bounding box center [79, 229] width 104 height 34
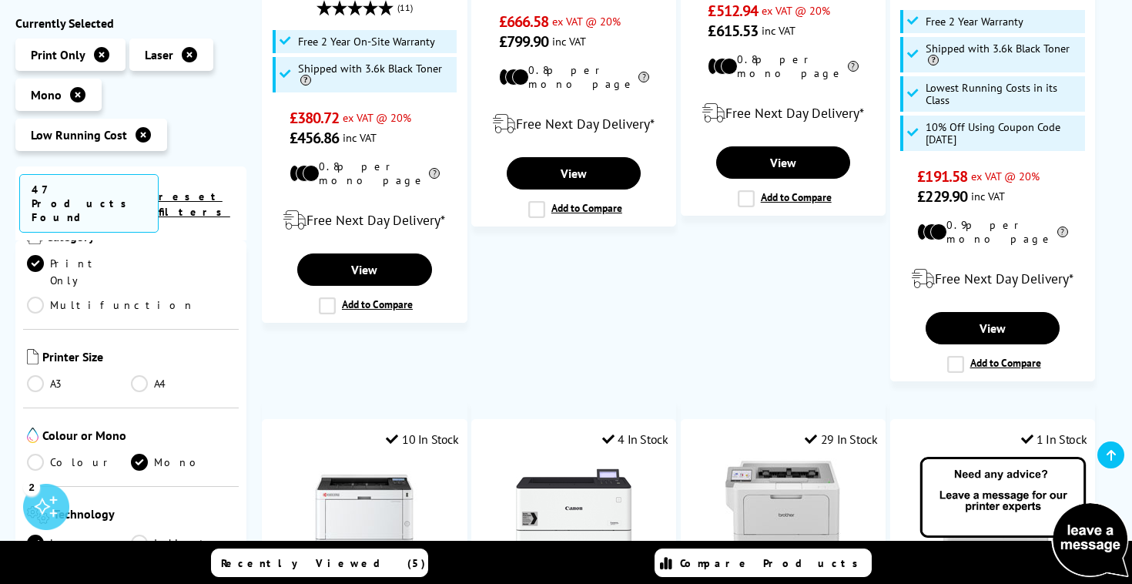
scroll to position [198, 0]
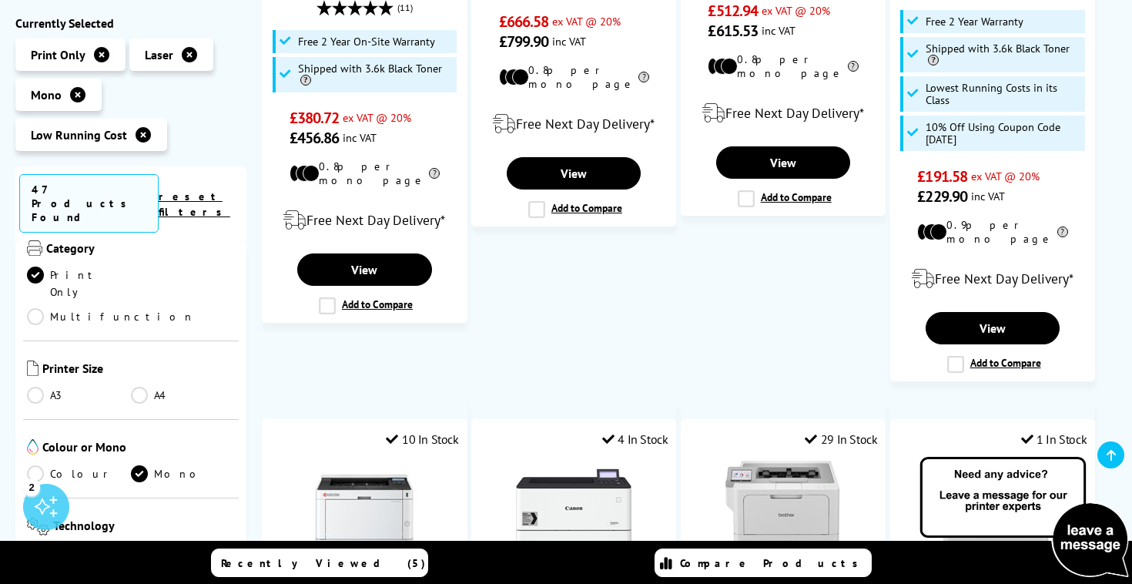
click at [146, 387] on link "A4" at bounding box center [183, 395] width 104 height 17
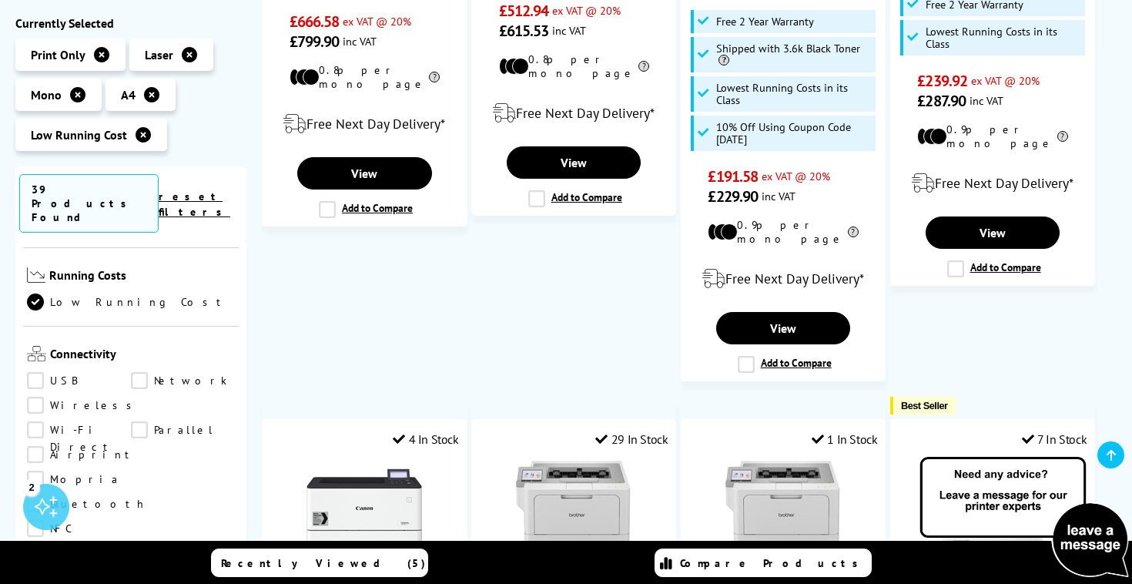
scroll to position [568, 0]
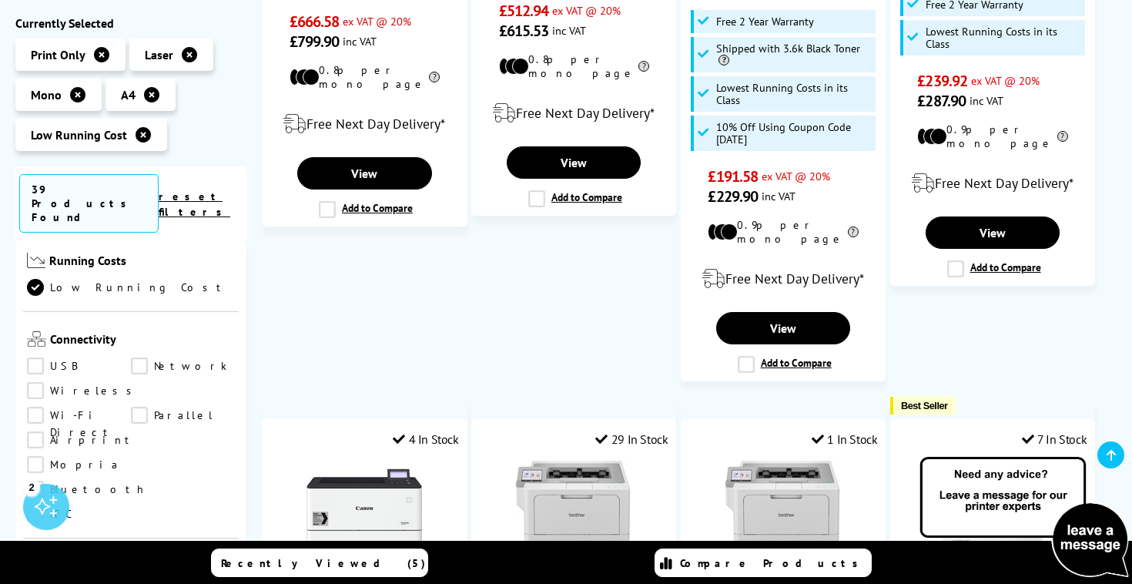
click at [136, 432] on link "Airprint" at bounding box center [81, 440] width 109 height 17
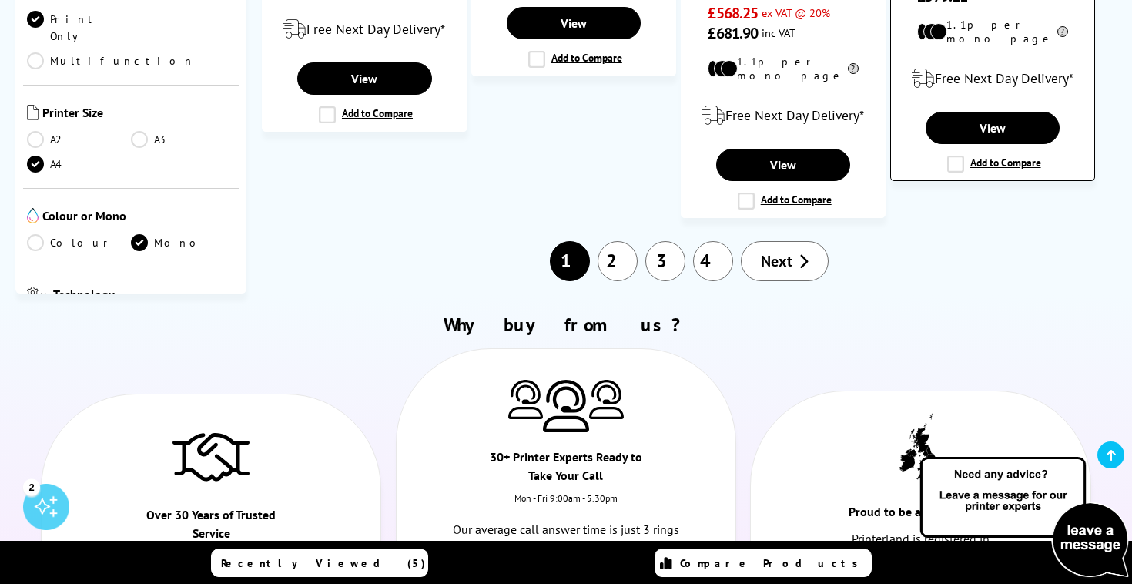
scroll to position [1964, 0]
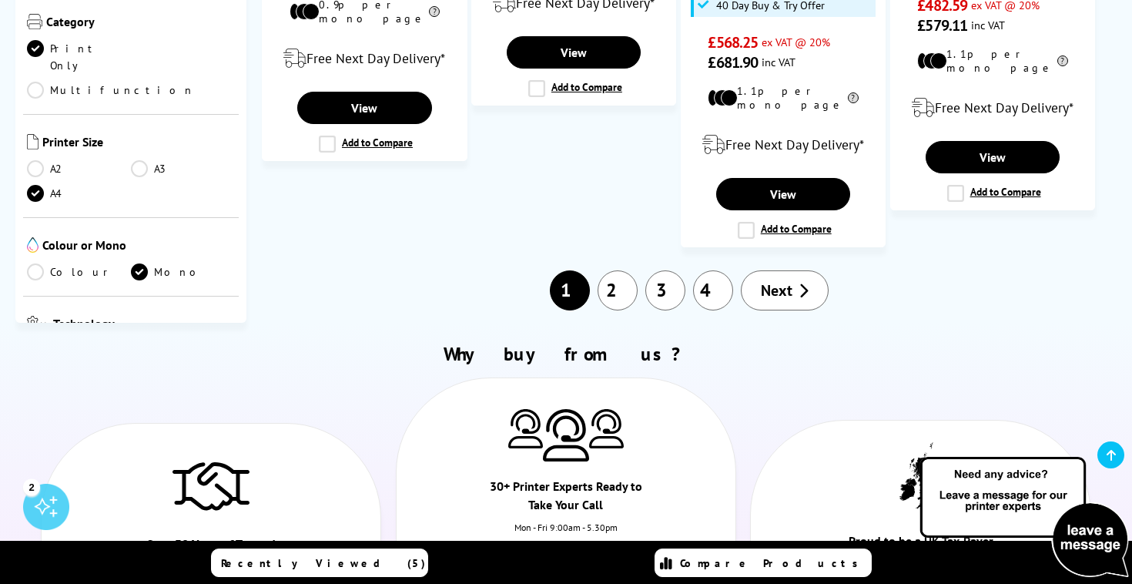
click at [711, 270] on link "4" at bounding box center [713, 290] width 40 height 40
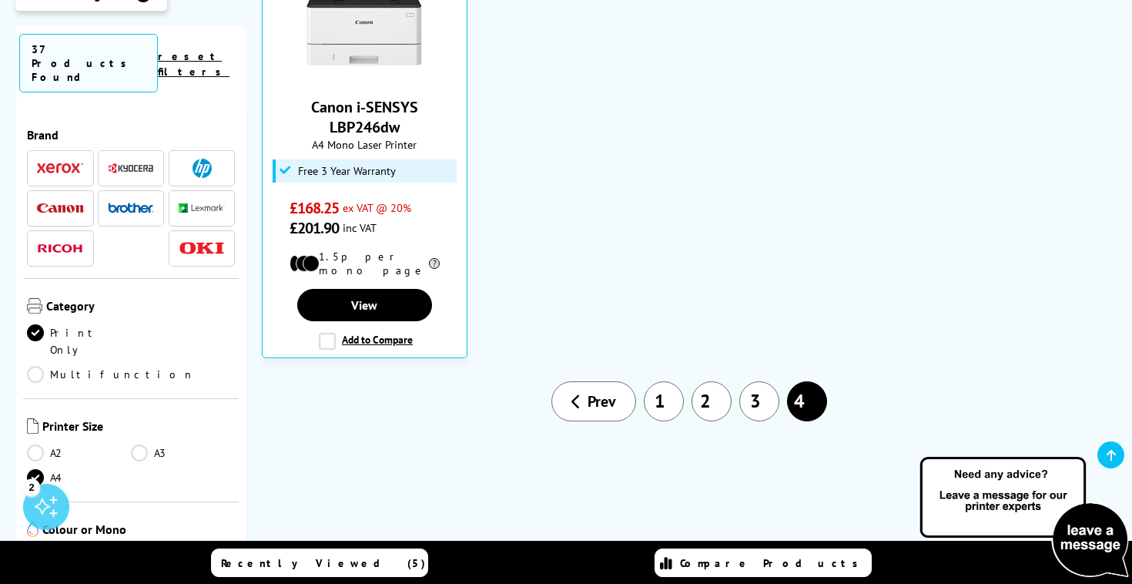
scroll to position [470, 0]
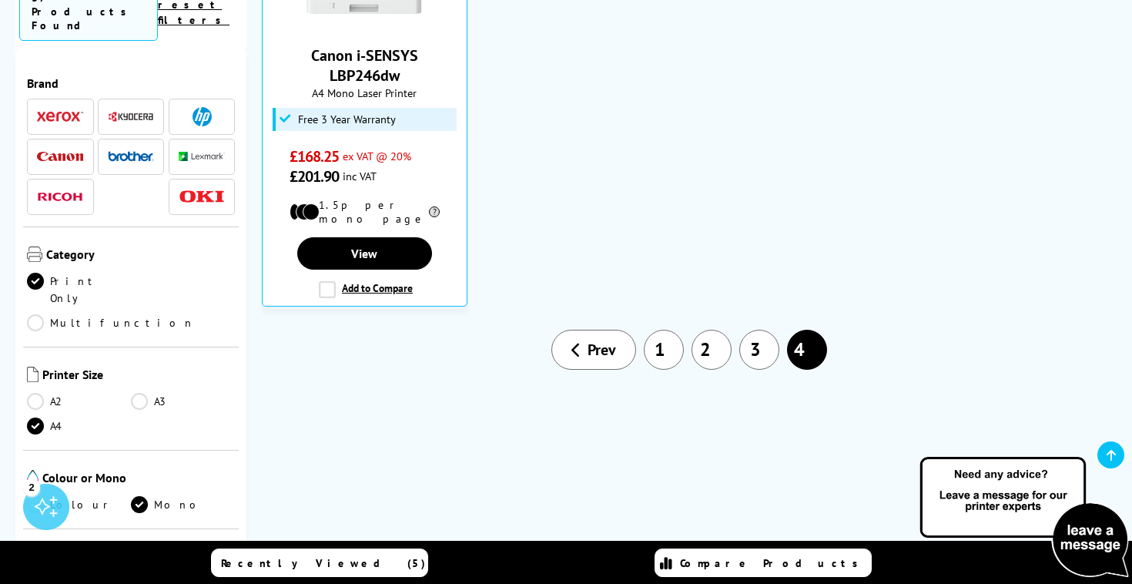
click at [756, 330] on link "3" at bounding box center [759, 350] width 40 height 40
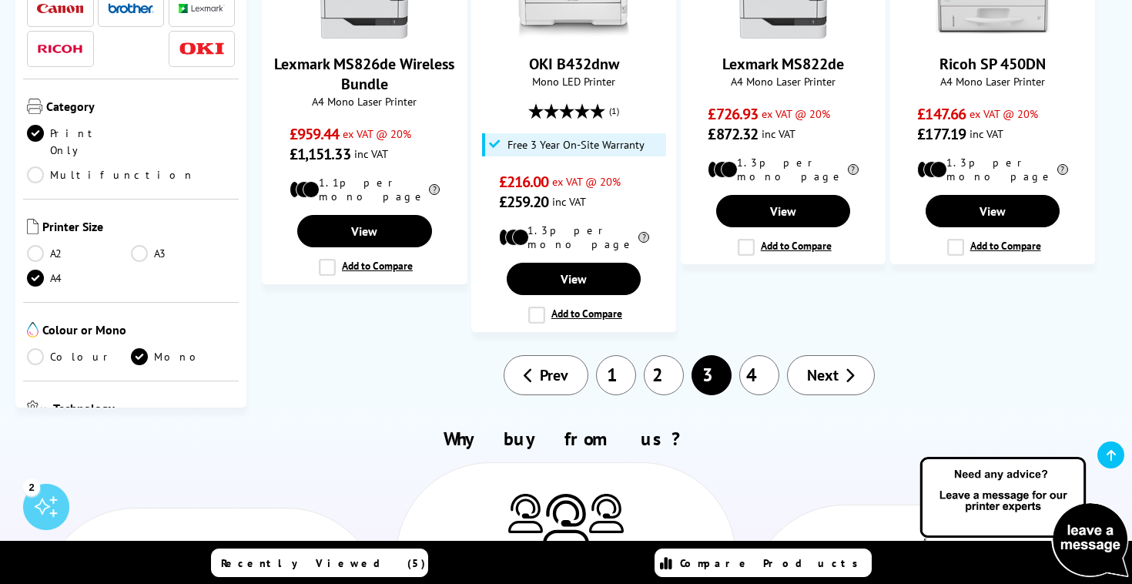
scroll to position [1404, 0]
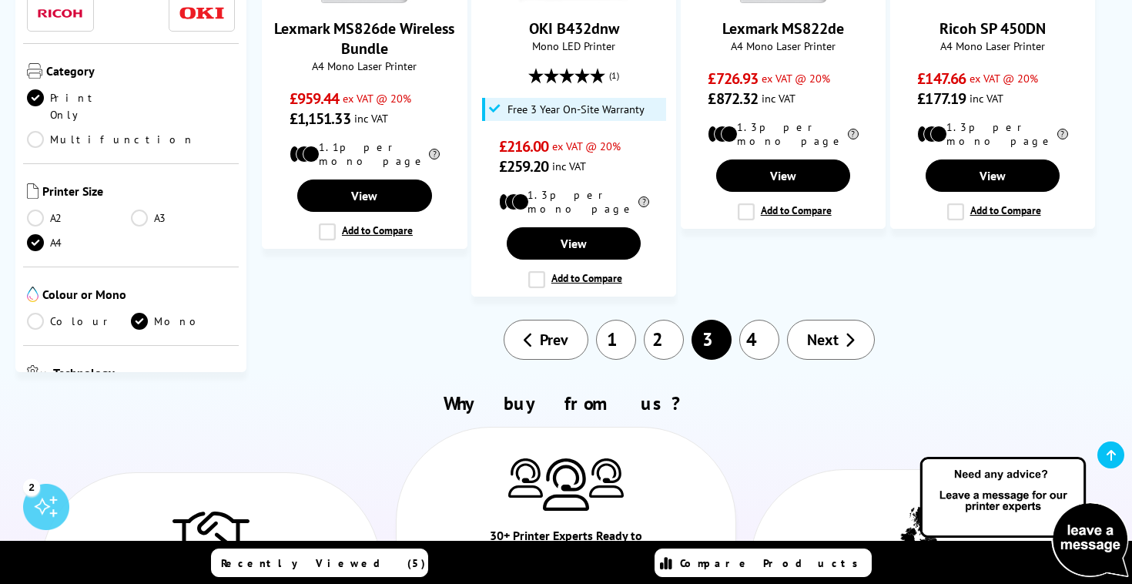
click at [675, 320] on link "2" at bounding box center [664, 340] width 40 height 40
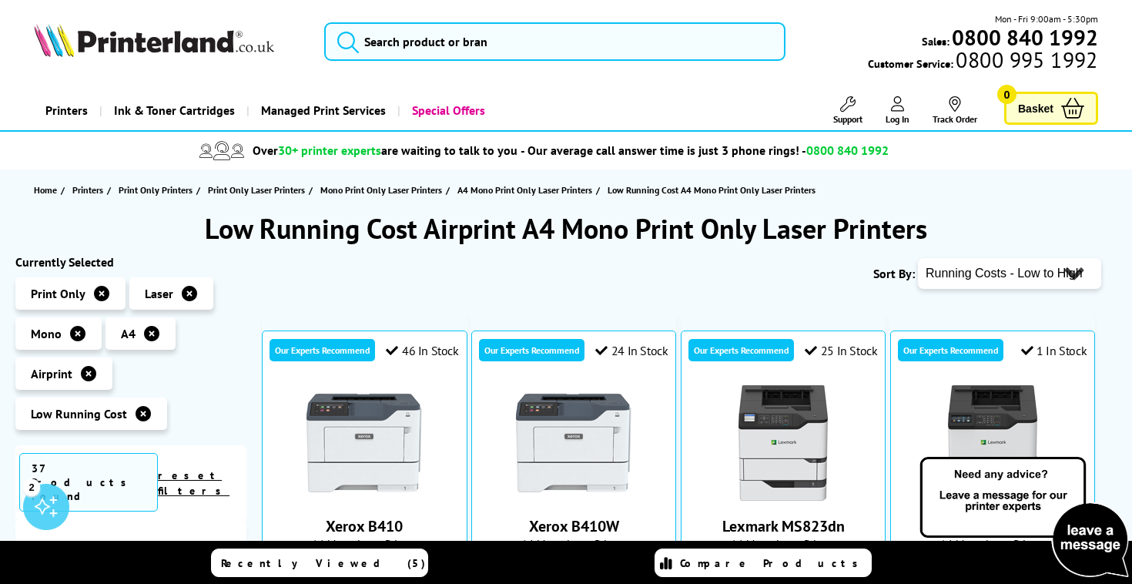
click at [646, 191] on span "Low Running Cost A4 Mono Print Only Laser Printers" at bounding box center [712, 190] width 208 height 12
